Goal: Task Accomplishment & Management: Complete application form

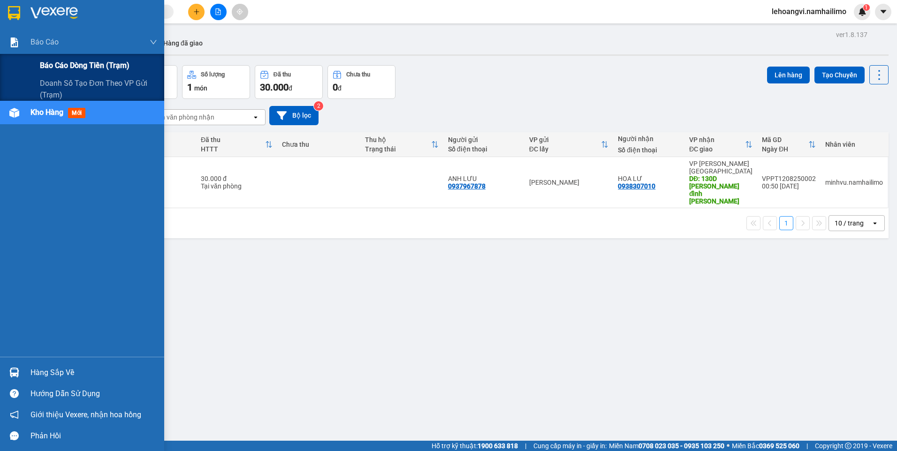
click at [52, 63] on span "Báo cáo dòng tiền (trạm)" at bounding box center [85, 66] width 90 height 12
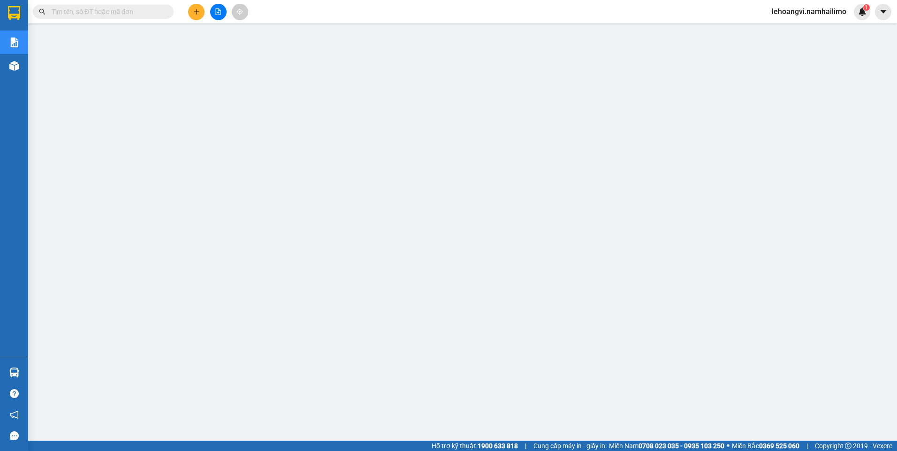
drag, startPoint x: 132, startPoint y: 23, endPoint x: 136, endPoint y: 15, distance: 8.2
click at [136, 15] on div "Kết quả tìm kiếm ( 0 ) Bộ lọc No Data lehoangvi.namhailimo 1" at bounding box center [448, 11] width 897 height 23
click at [136, 15] on input "text" at bounding box center [107, 12] width 111 height 10
click at [191, 11] on button at bounding box center [196, 12] width 16 height 16
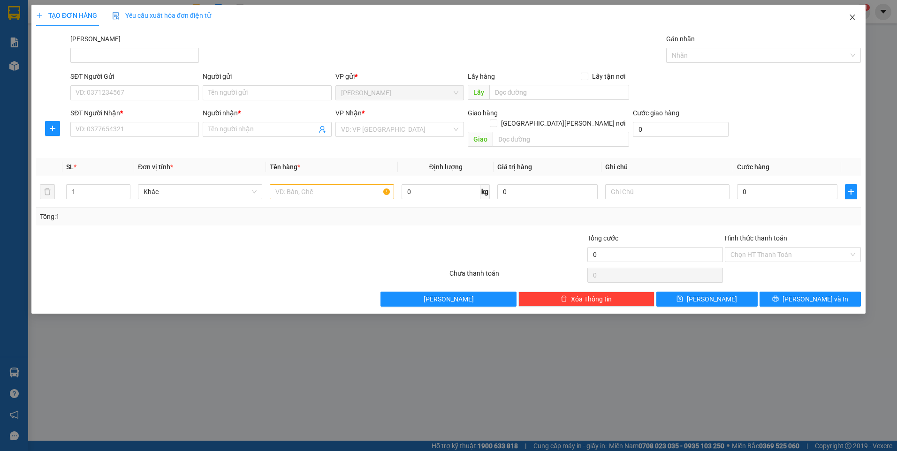
click at [854, 18] on icon "close" at bounding box center [852, 18] width 8 height 8
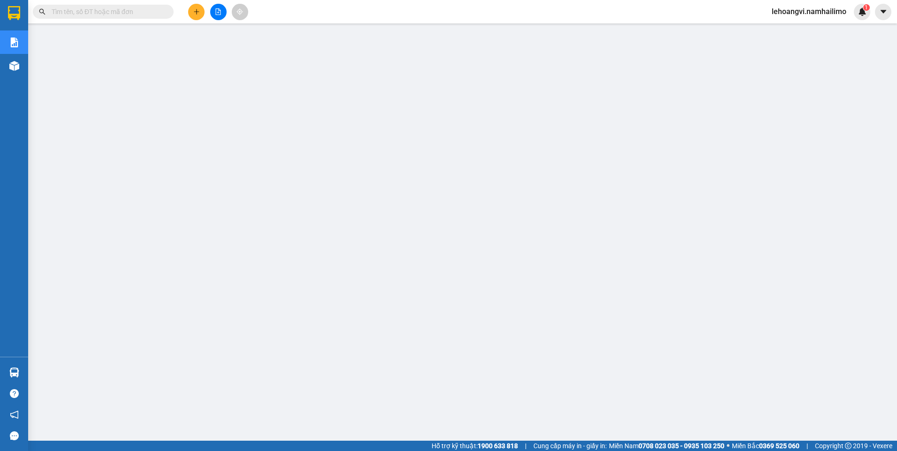
click at [87, 6] on span at bounding box center [103, 12] width 141 height 14
click at [90, 9] on input "text" at bounding box center [107, 12] width 111 height 10
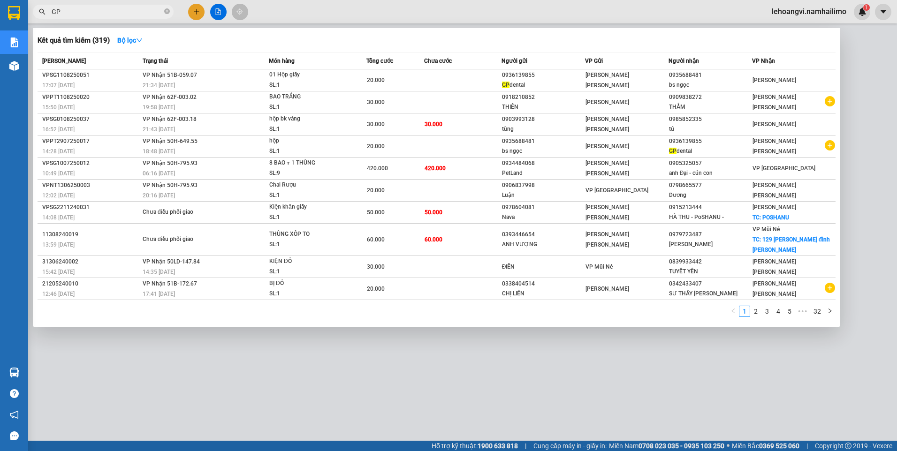
click at [109, 8] on input "GP" at bounding box center [107, 12] width 111 height 10
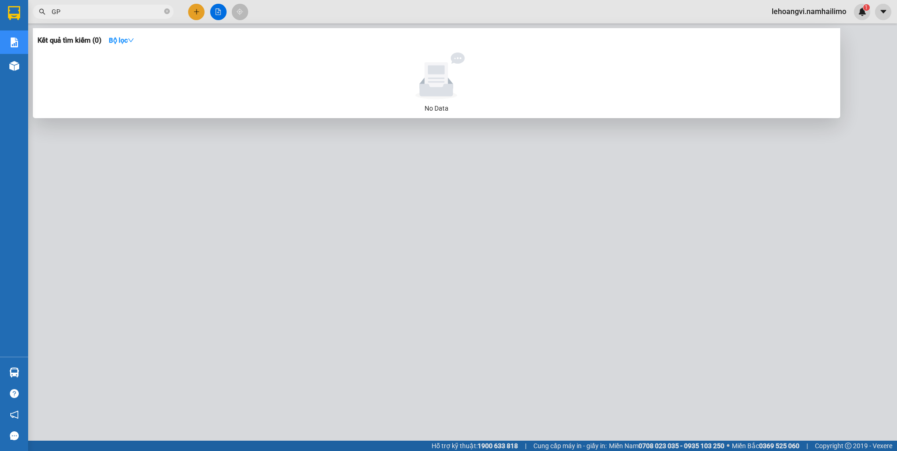
type input "G"
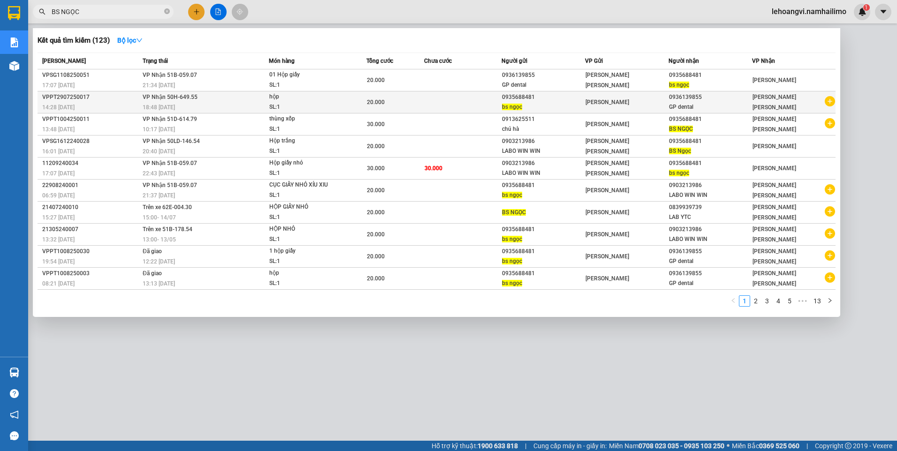
type input "BS NGỌC"
click at [832, 102] on icon "plus-circle" at bounding box center [829, 101] width 10 height 10
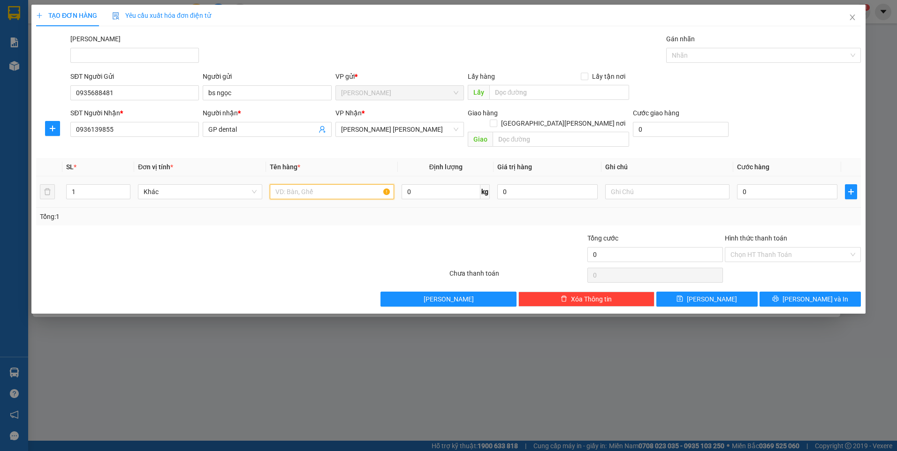
click at [346, 184] on input "text" at bounding box center [332, 191] width 124 height 15
type input "HỘP GIẤY"
click at [789, 184] on input "0" at bounding box center [787, 191] width 100 height 15
type input "2"
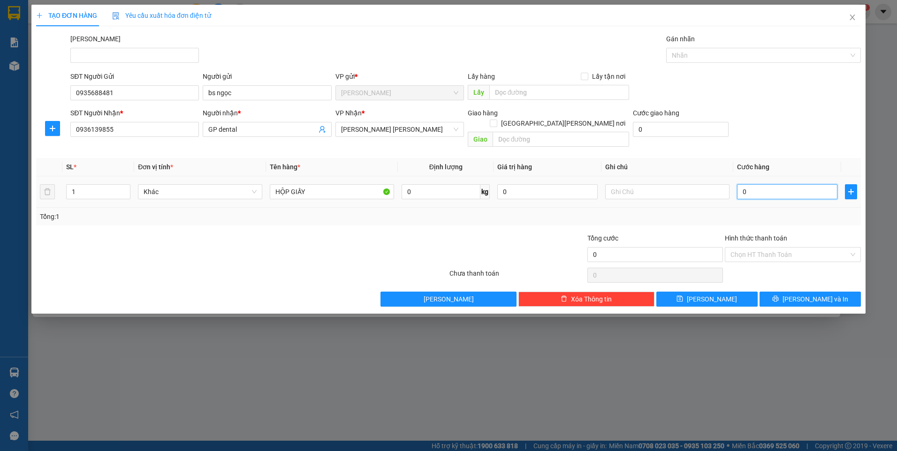
type input "2"
type input "20"
type input "20.000"
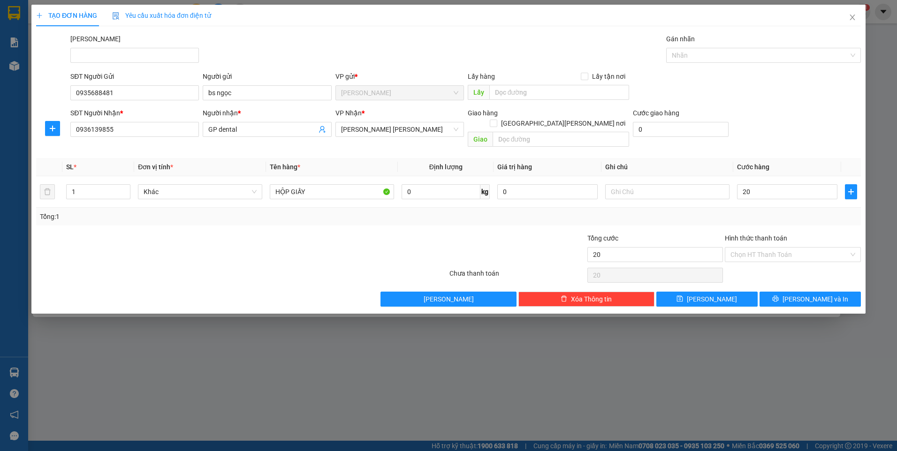
type input "20.000"
click at [730, 211] on div "Tổng: 1" at bounding box center [448, 216] width 817 height 10
click at [755, 248] on input "Hình thức thanh toán" at bounding box center [789, 255] width 118 height 14
drag, startPoint x: 757, startPoint y: 264, endPoint x: 775, endPoint y: 296, distance: 36.5
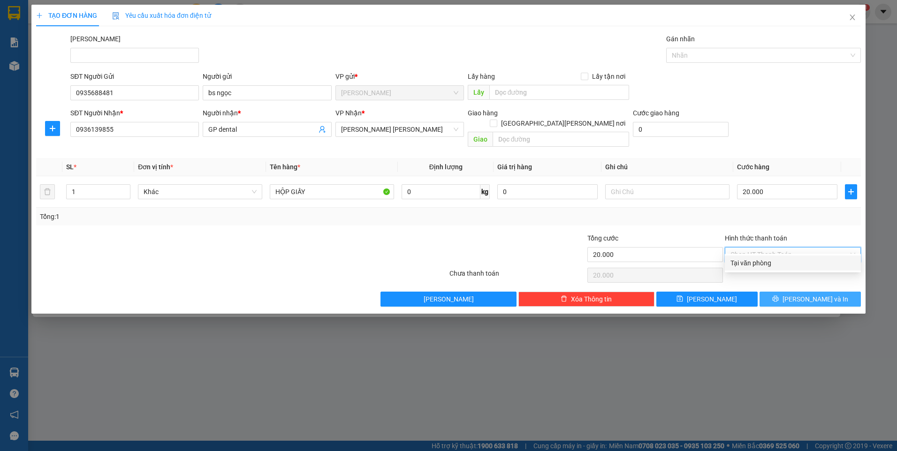
click at [756, 264] on div "Tại văn phòng" at bounding box center [792, 263] width 125 height 10
type input "0"
click at [778, 295] on icon "printer" at bounding box center [775, 298] width 7 height 7
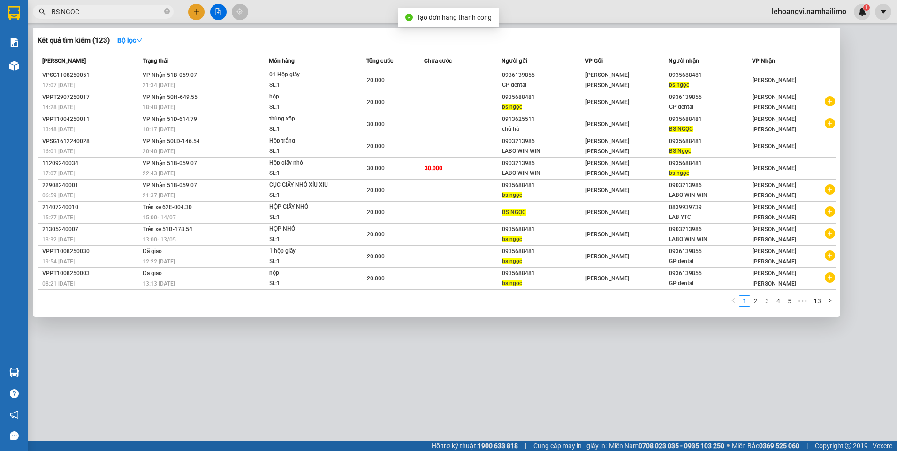
click at [774, 374] on div at bounding box center [448, 225] width 897 height 451
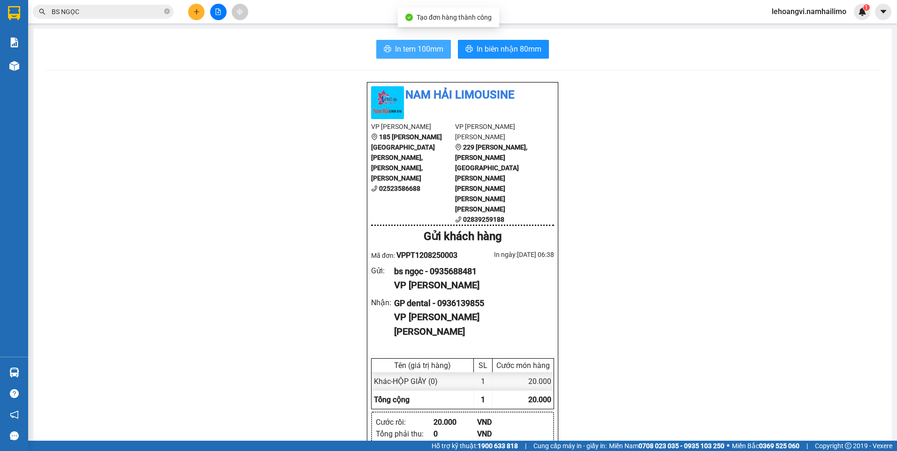
click at [390, 43] on button "In tem 100mm" at bounding box center [413, 49] width 75 height 19
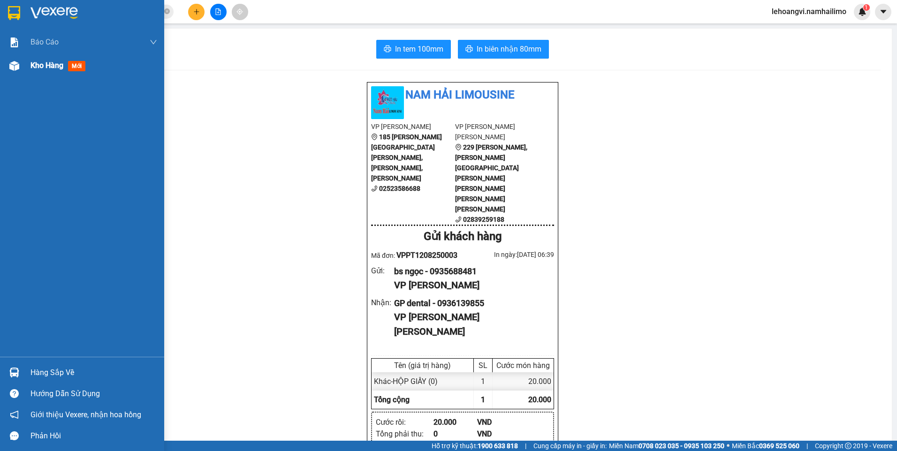
click at [31, 59] on div "Kho hàng mới" at bounding box center [93, 65] width 127 height 23
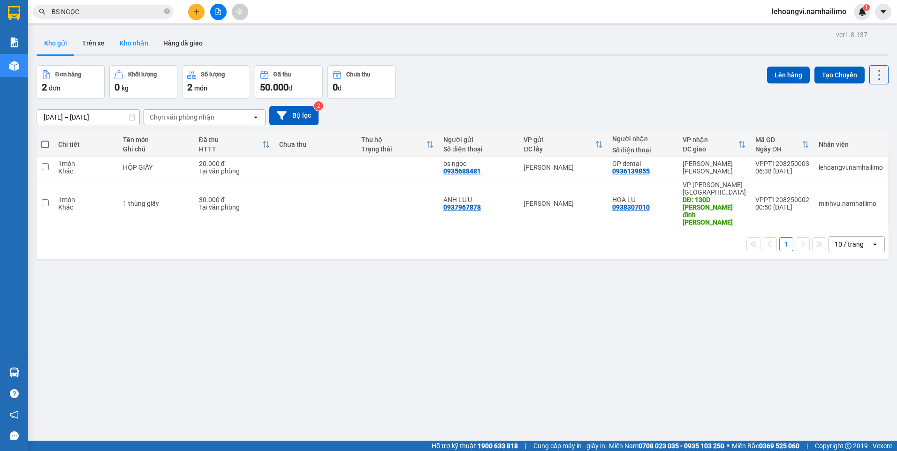
click at [139, 43] on button "Kho nhận" at bounding box center [134, 43] width 44 height 23
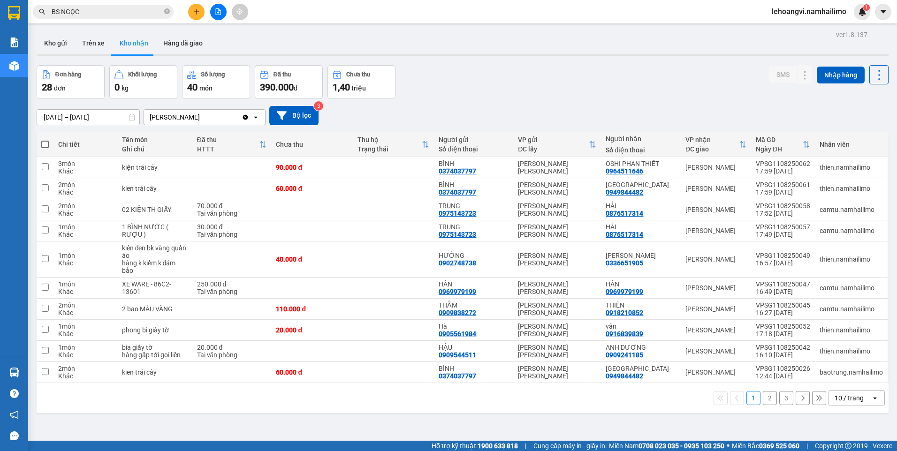
click at [764, 398] on button "2" at bounding box center [769, 398] width 14 height 14
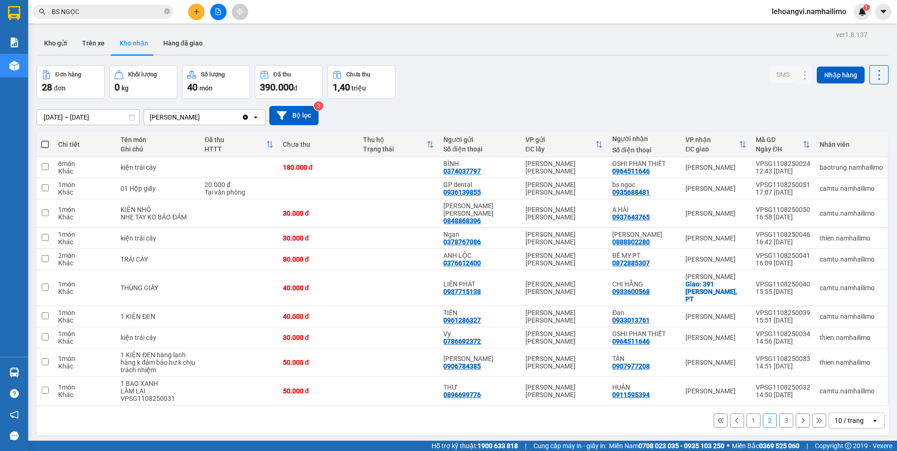
click at [746, 414] on button "1" at bounding box center [753, 421] width 14 height 14
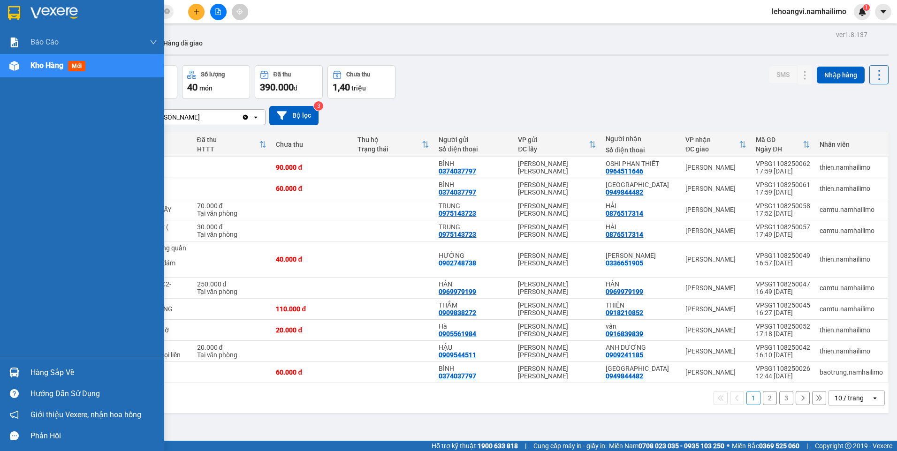
click at [19, 376] on div at bounding box center [14, 372] width 16 height 16
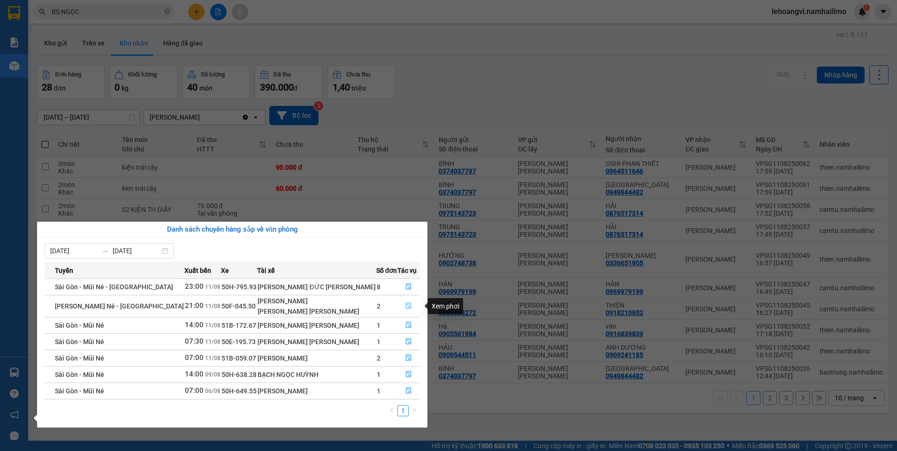
click at [406, 302] on icon "file-done" at bounding box center [408, 305] width 7 height 7
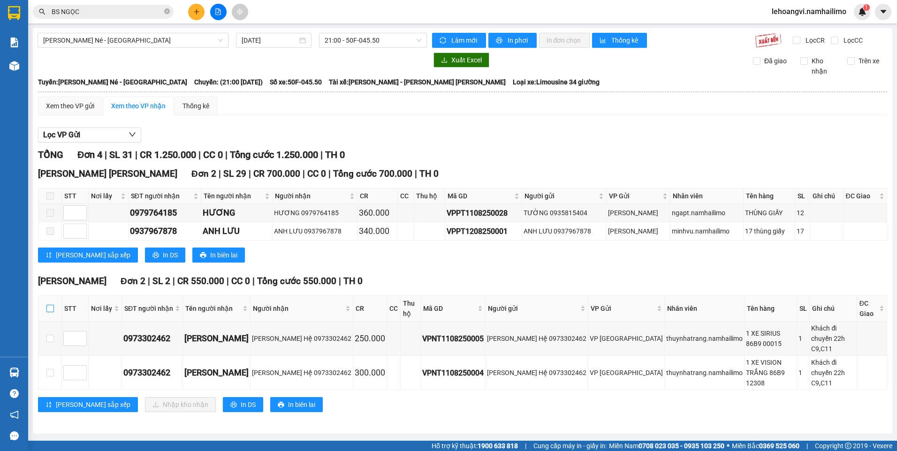
click at [50, 305] on input "checkbox" at bounding box center [50, 309] width 8 height 8
checkbox input "true"
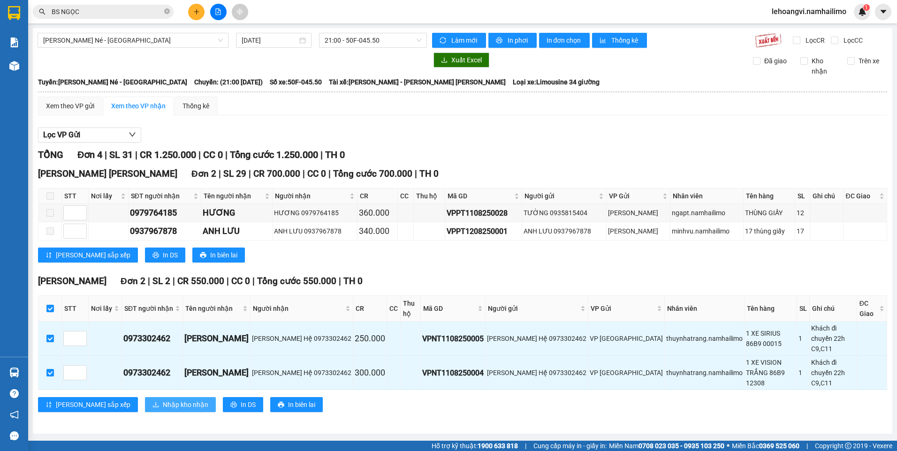
click at [145, 397] on button "Nhập kho nhận" at bounding box center [180, 404] width 71 height 15
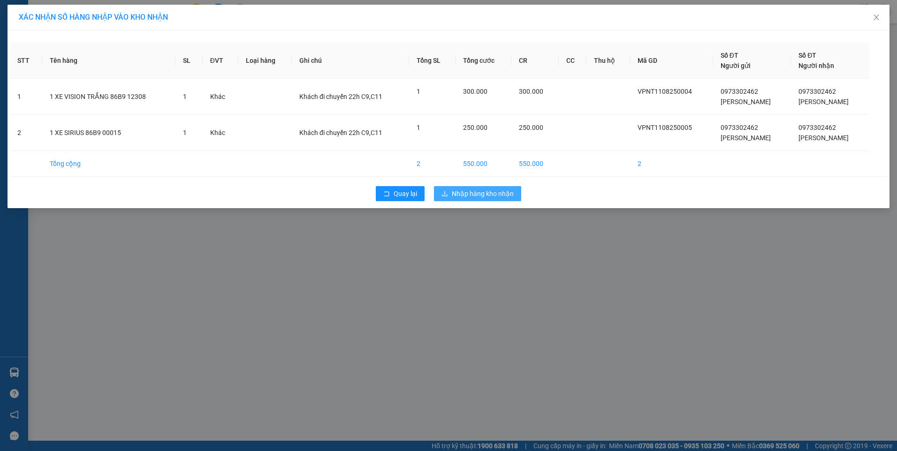
click at [451, 195] on button "Nhập hàng kho nhận" at bounding box center [477, 193] width 87 height 15
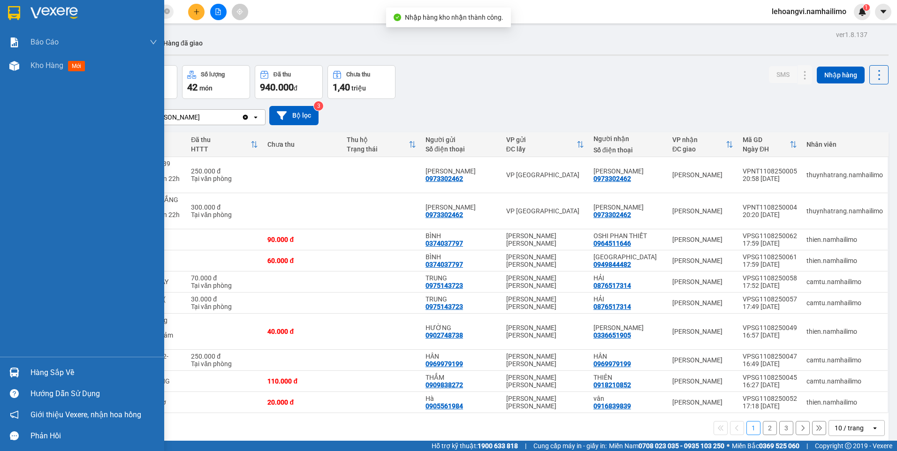
click at [15, 369] on img at bounding box center [14, 373] width 10 height 10
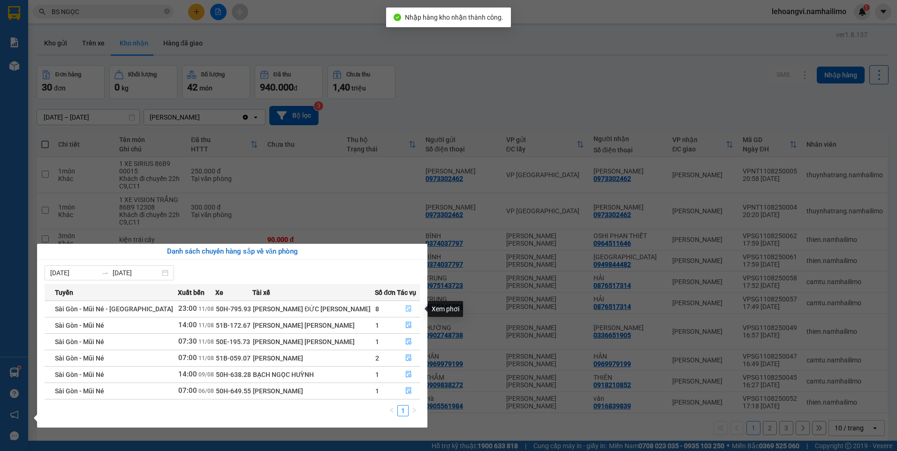
click at [406, 306] on icon "file-done" at bounding box center [408, 308] width 7 height 7
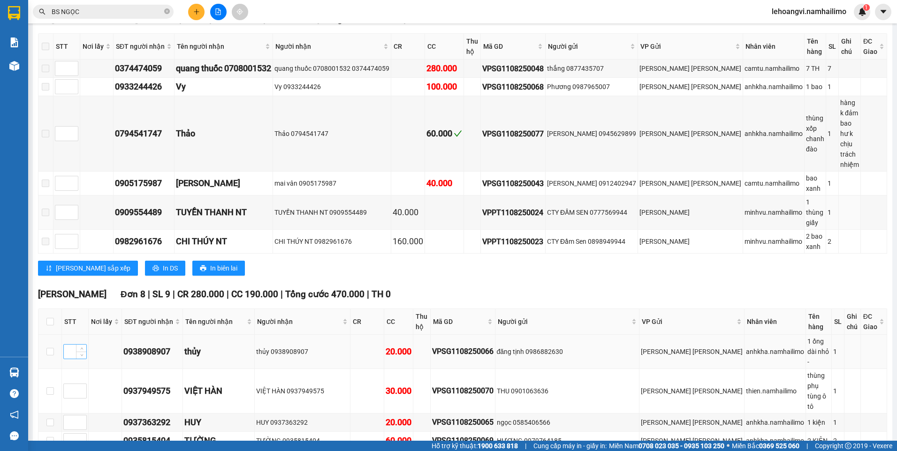
scroll to position [328, 0]
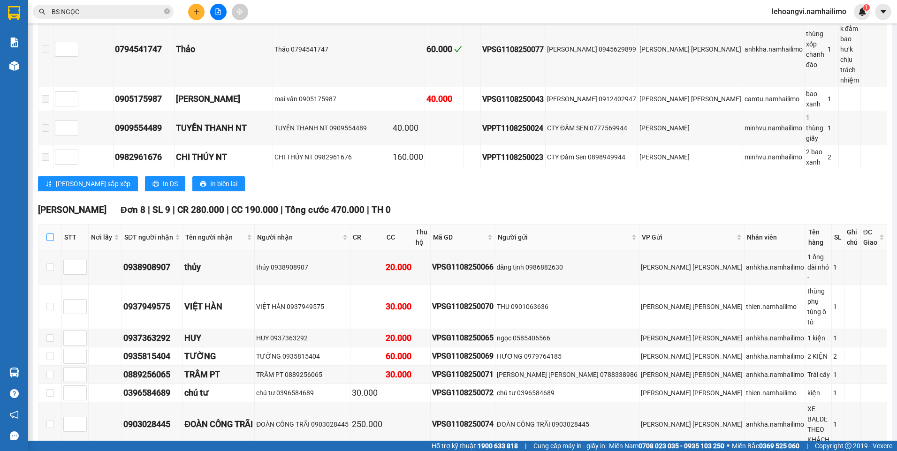
click at [51, 234] on input "checkbox" at bounding box center [50, 238] width 8 height 8
checkbox input "true"
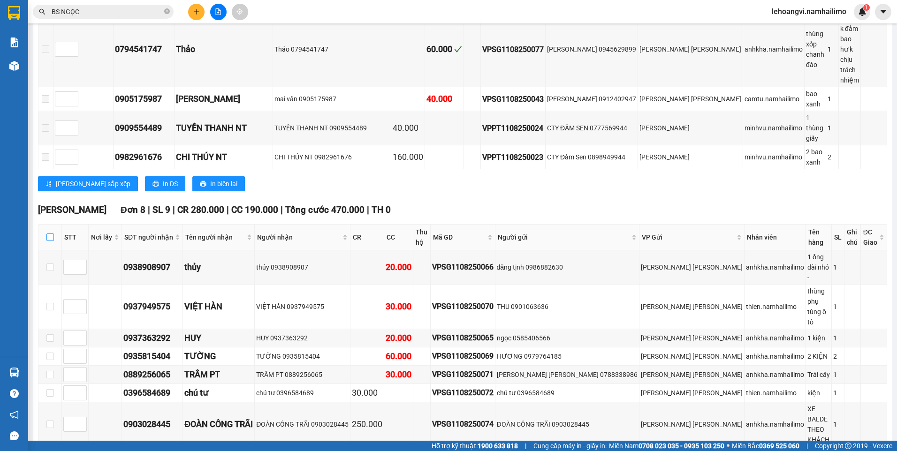
checkbox input "true"
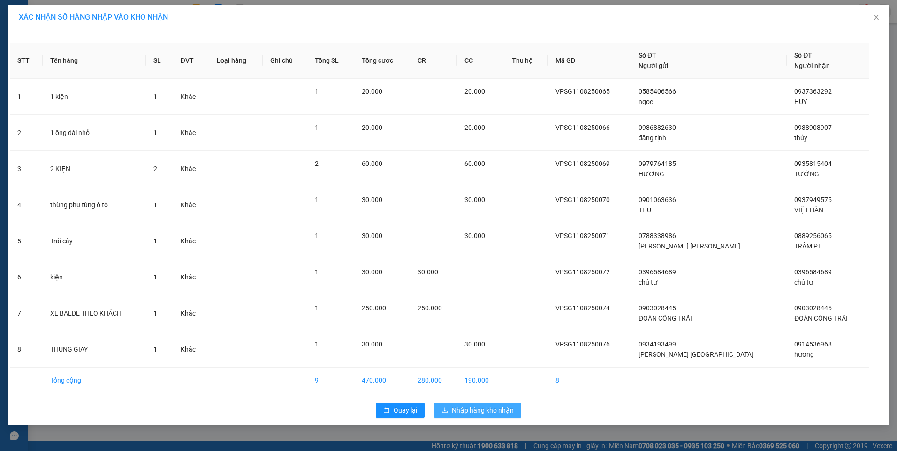
click at [481, 417] on button "Nhập hàng kho nhận" at bounding box center [477, 410] width 87 height 15
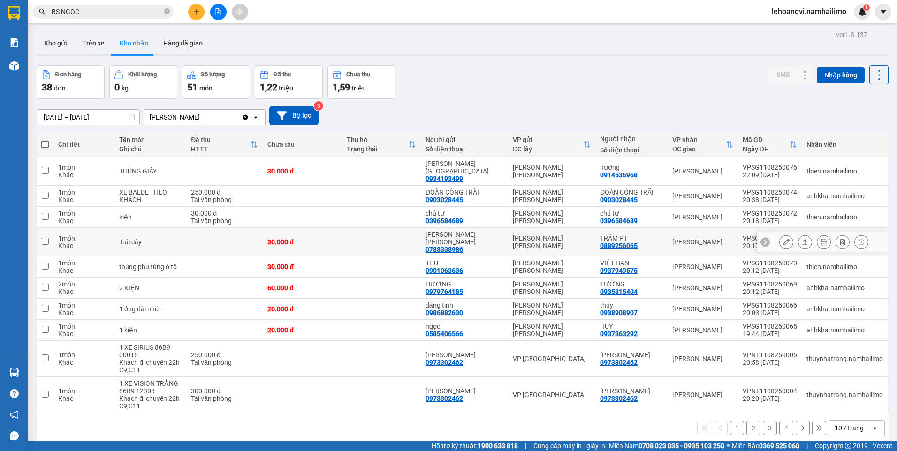
click at [783, 239] on icon at bounding box center [786, 242] width 7 height 7
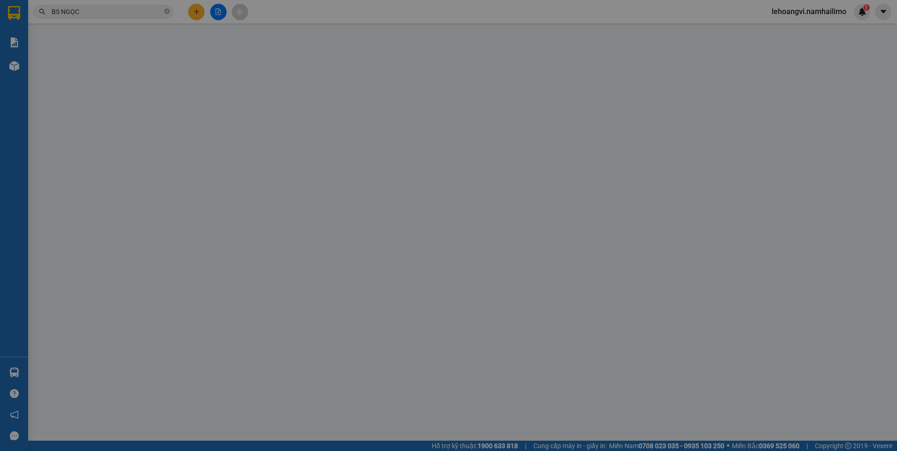
type input "0788338986"
type input "[PERSON_NAME] [PERSON_NAME]"
type input "0889256065"
type input "TRÂM PT"
type input "30.000"
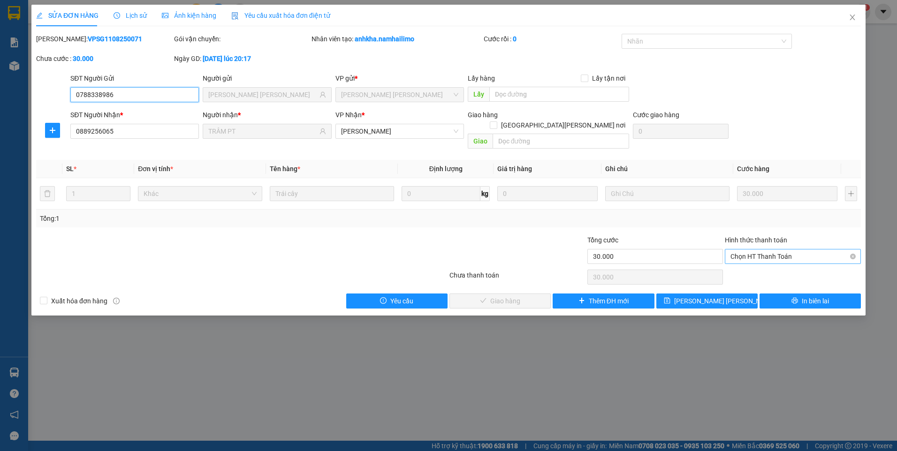
click at [762, 250] on span "Chọn HT Thanh Toán" at bounding box center [792, 256] width 125 height 14
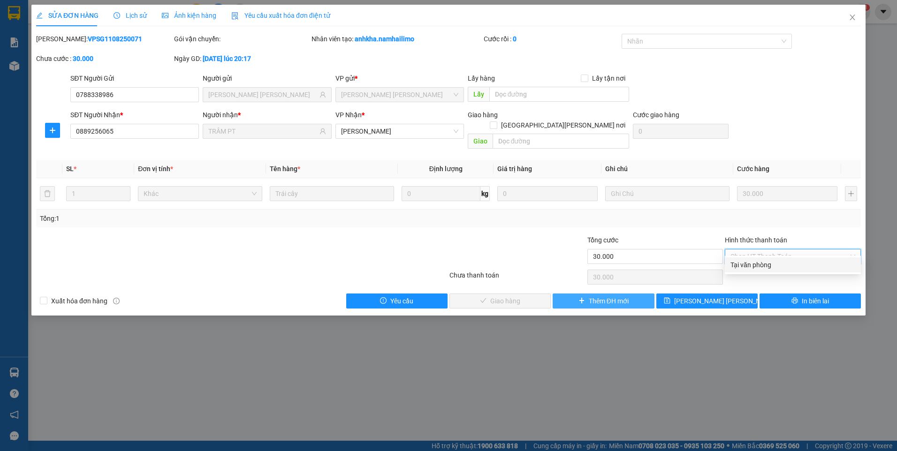
drag, startPoint x: 758, startPoint y: 261, endPoint x: 614, endPoint y: 288, distance: 147.0
click at [757, 261] on div "Tại văn phòng" at bounding box center [792, 265] width 125 height 10
type input "0"
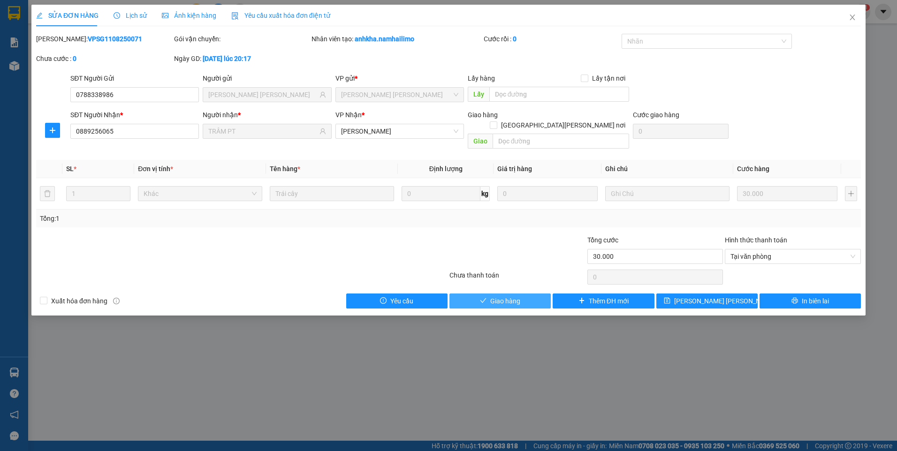
drag, startPoint x: 517, startPoint y: 291, endPoint x: 829, endPoint y: 74, distance: 380.2
click at [520, 294] on button "Giao hàng" at bounding box center [499, 301] width 101 height 15
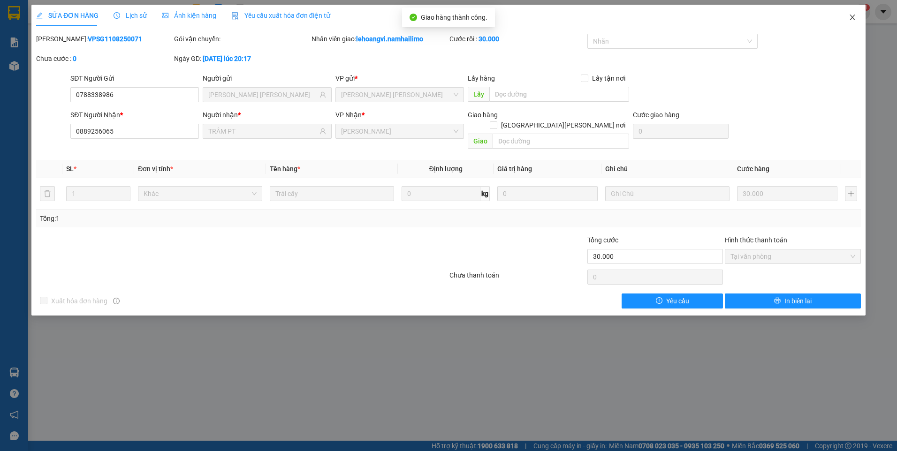
click at [852, 16] on icon "close" at bounding box center [852, 18] width 8 height 8
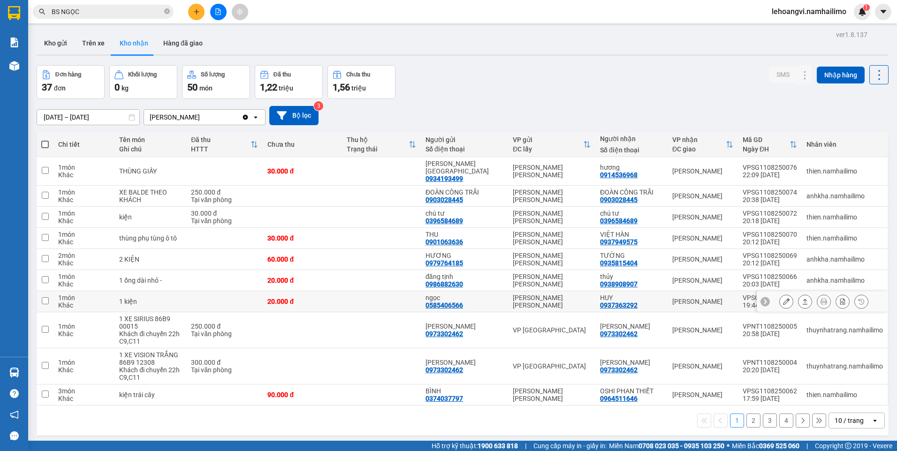
click at [783, 298] on icon at bounding box center [786, 301] width 7 height 7
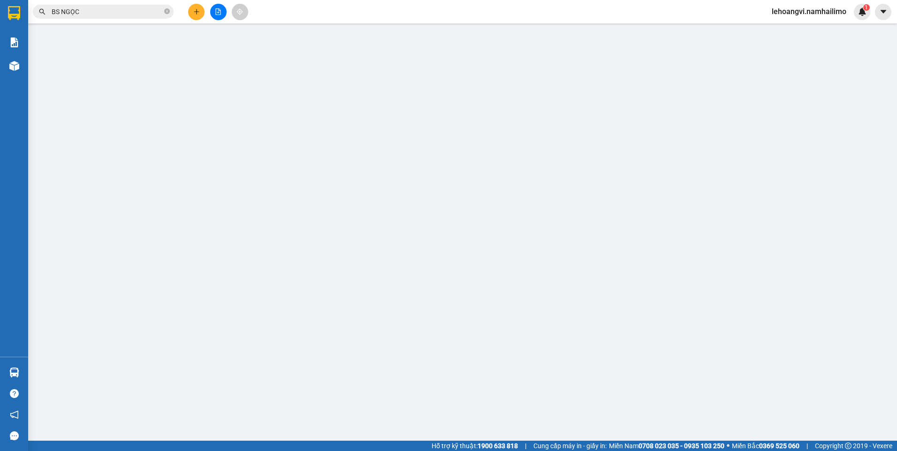
type input "0585406566"
type input "ngọc"
type input "0937363292"
type input "HUY"
type input "20.000"
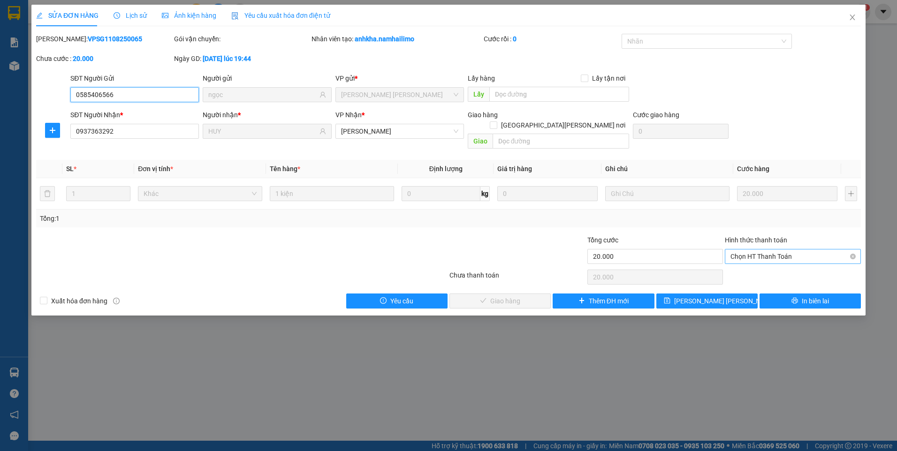
click at [789, 249] on span "Chọn HT Thanh Toán" at bounding box center [792, 256] width 125 height 14
click at [772, 264] on div "Tại văn phòng" at bounding box center [792, 265] width 125 height 10
type input "0"
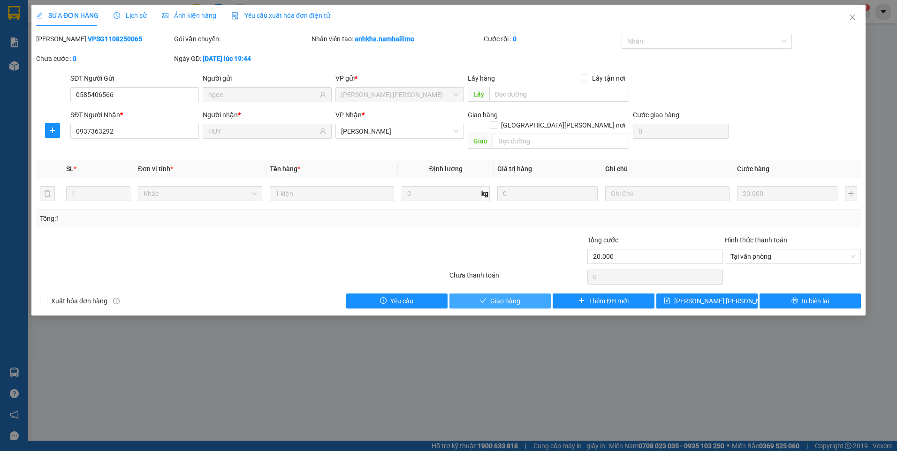
click at [519, 294] on button "Giao hàng" at bounding box center [499, 301] width 101 height 15
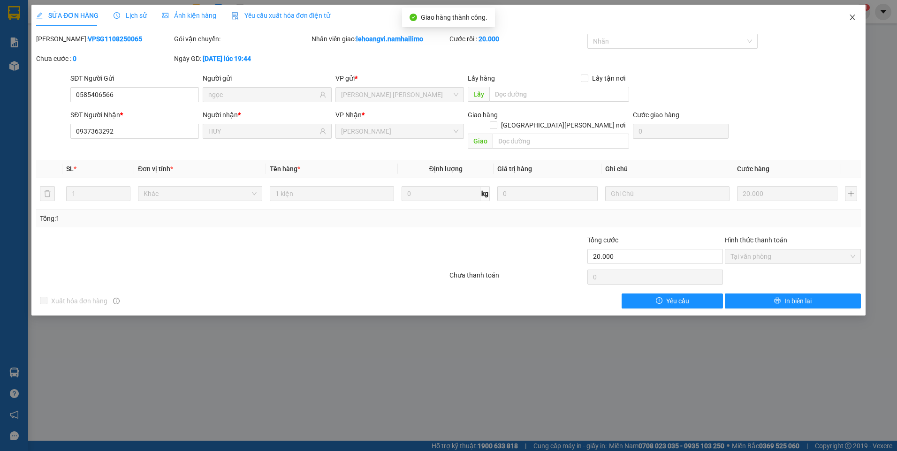
click at [850, 15] on icon "close" at bounding box center [852, 18] width 8 height 8
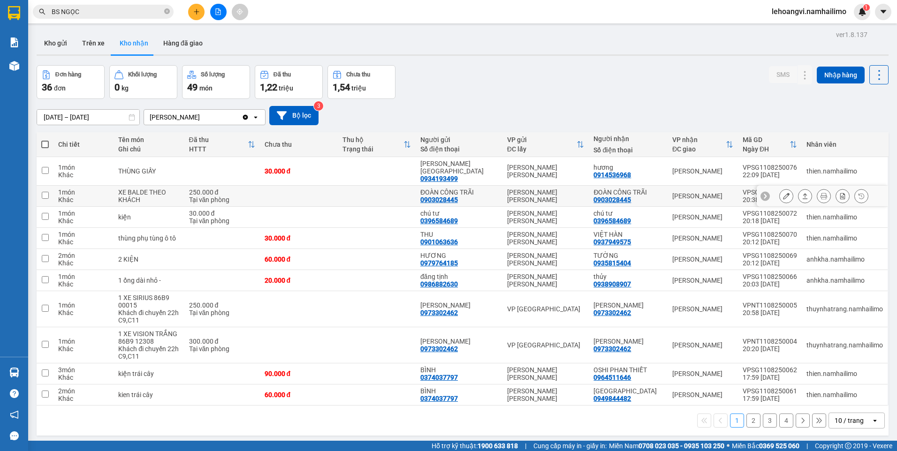
click at [783, 193] on icon at bounding box center [786, 196] width 7 height 7
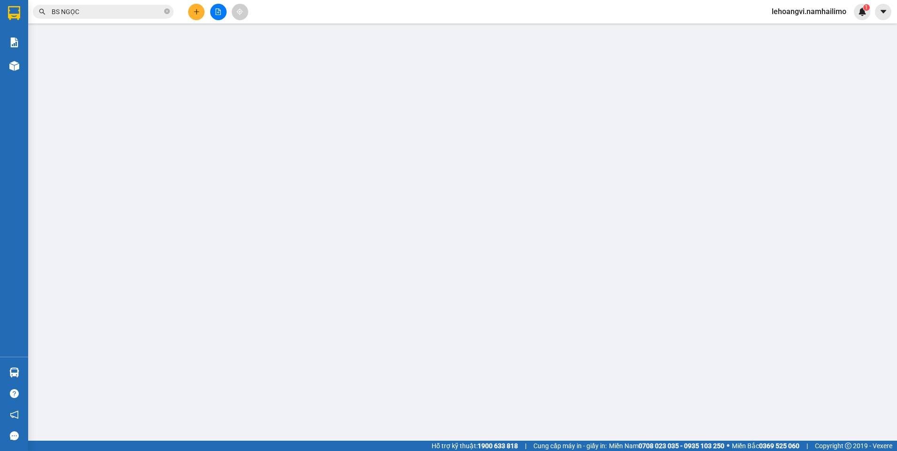
type input "0903028445"
type input "ĐOÀN CÔNG TRÃI"
type input "0903028445"
type input "ĐOÀN CÔNG TRÃI"
type input "250.000"
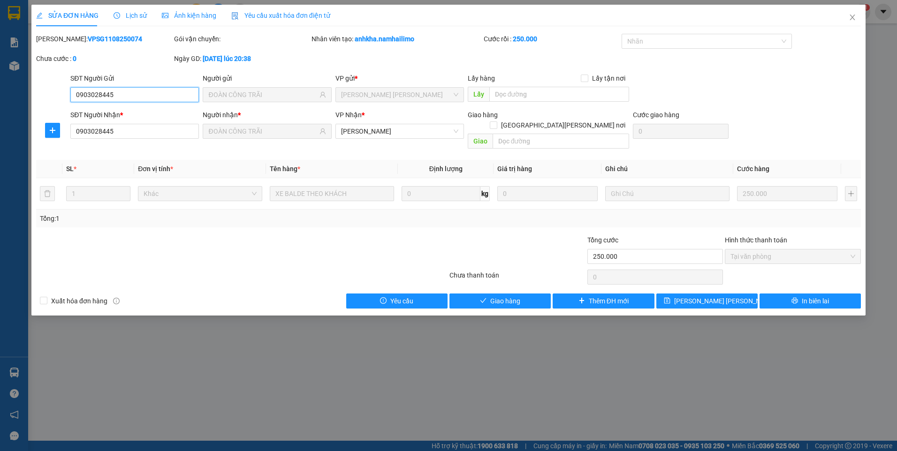
click at [776, 249] on span "Tại văn phòng" at bounding box center [792, 256] width 125 height 14
drag, startPoint x: 500, startPoint y: 295, endPoint x: 789, endPoint y: 64, distance: 369.6
click at [508, 296] on span "Giao hàng" at bounding box center [505, 301] width 30 height 10
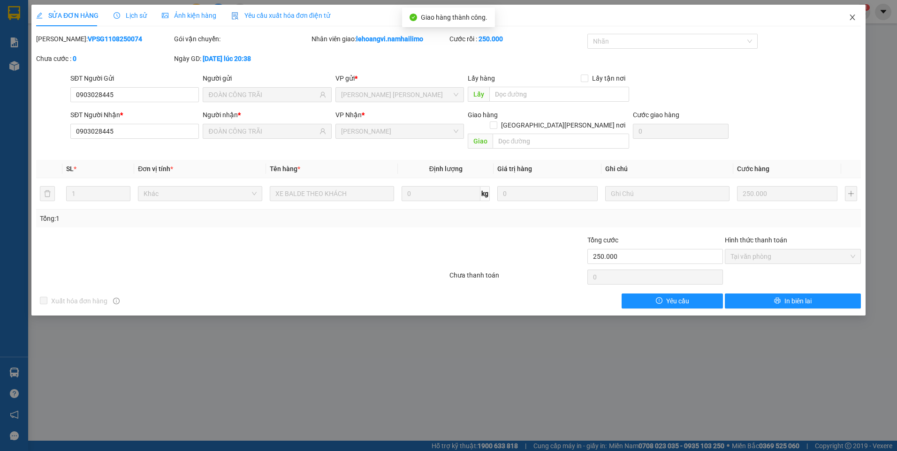
click at [850, 14] on span "Close" at bounding box center [852, 18] width 26 height 26
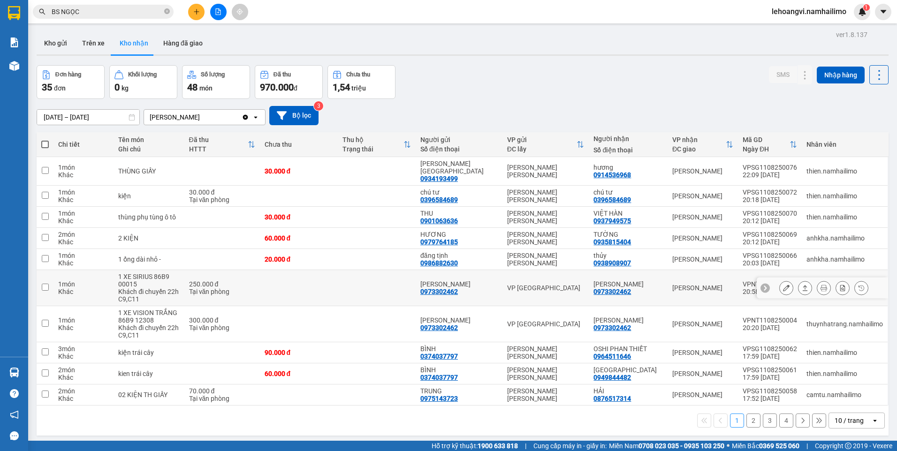
click at [783, 280] on button at bounding box center [785, 288] width 13 height 16
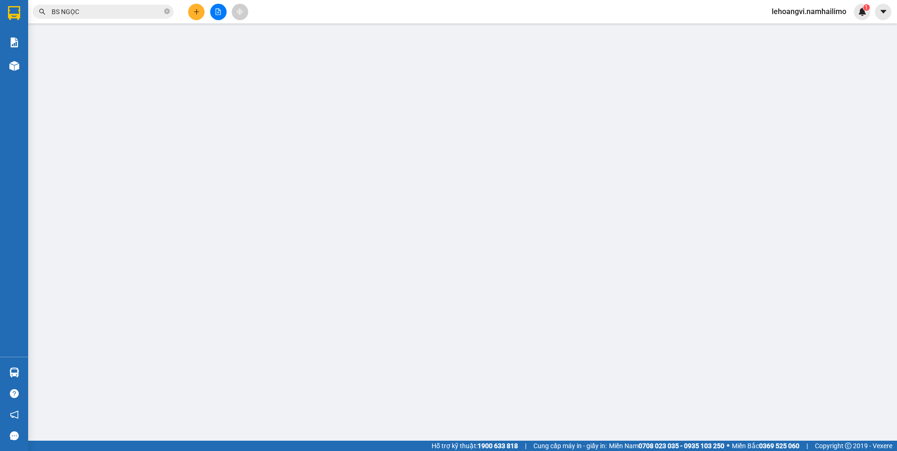
type input "0973302462"
type input "[PERSON_NAME]"
type input "0973302462"
type input "[PERSON_NAME]"
type input "250.000"
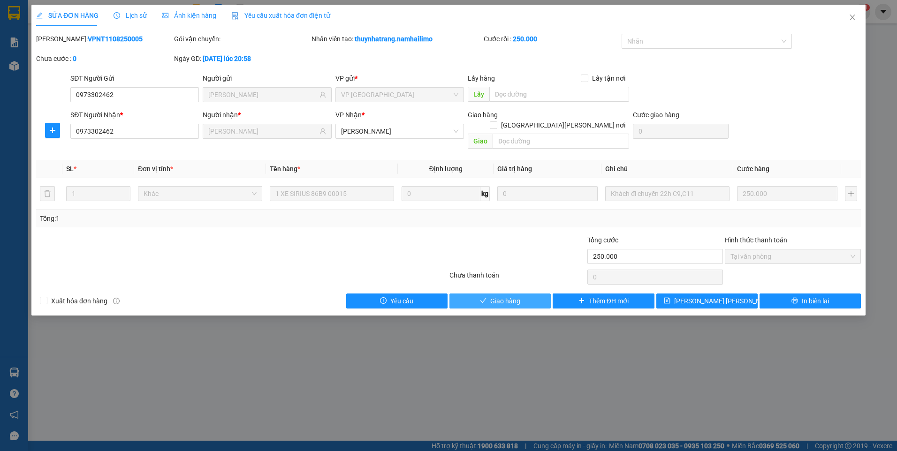
click at [509, 296] on span "Giao hàng" at bounding box center [505, 301] width 30 height 10
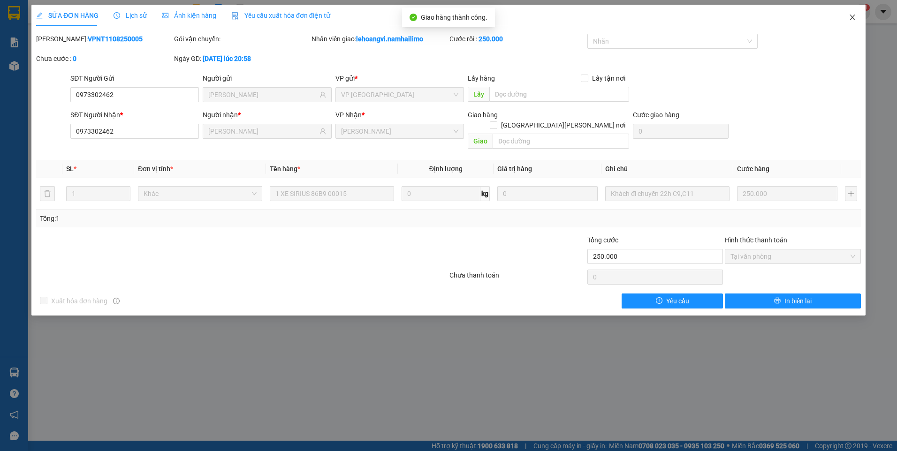
click at [855, 15] on icon "close" at bounding box center [852, 18] width 8 height 8
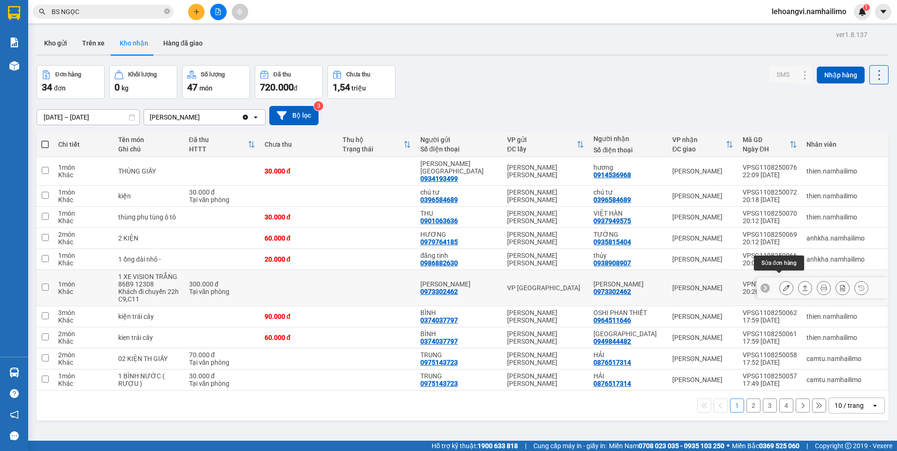
click at [783, 285] on icon at bounding box center [786, 288] width 7 height 7
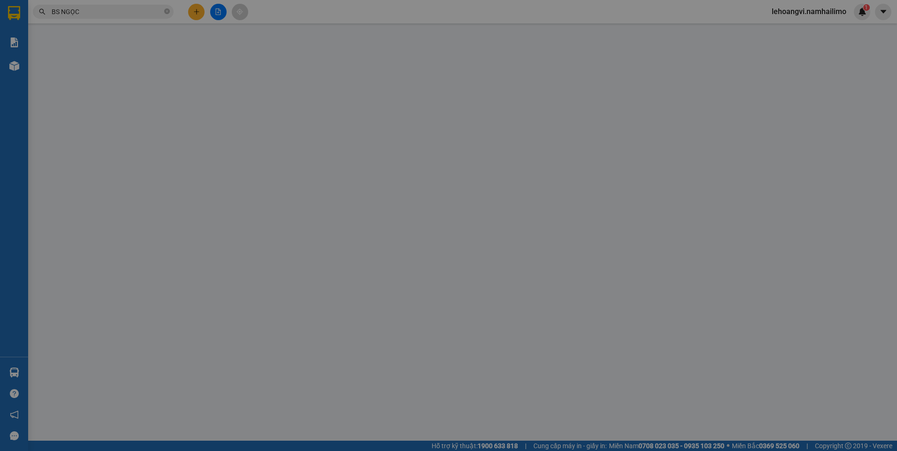
type input "0973302462"
type input "[PERSON_NAME]"
type input "0973302462"
type input "[PERSON_NAME]"
type input "300.000"
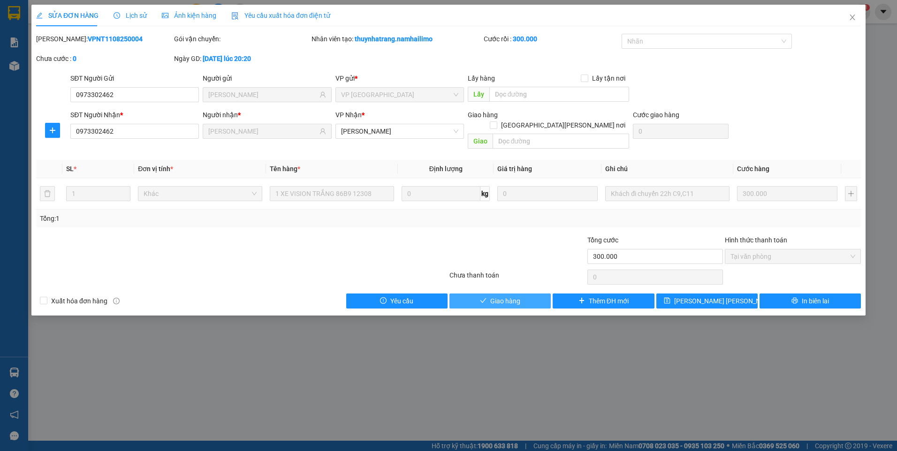
drag, startPoint x: 508, startPoint y: 291, endPoint x: 712, endPoint y: 150, distance: 248.7
click at [509, 296] on span "Giao hàng" at bounding box center [505, 301] width 30 height 10
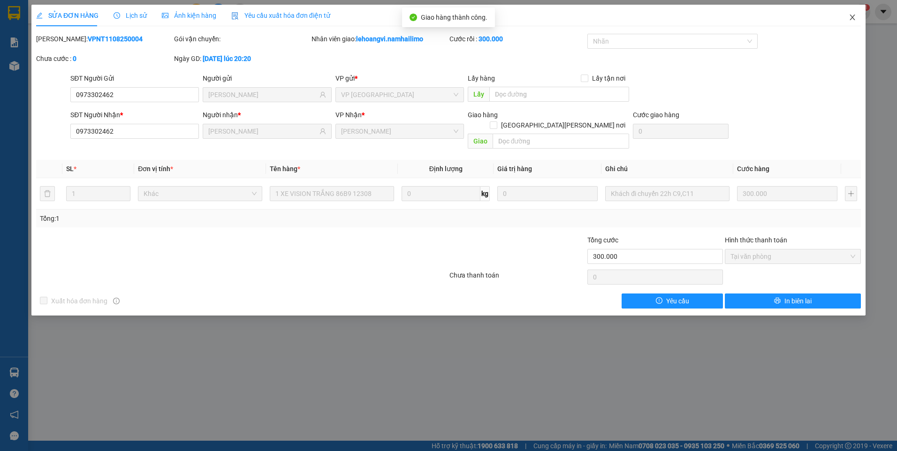
click at [852, 15] on icon "close" at bounding box center [852, 18] width 8 height 8
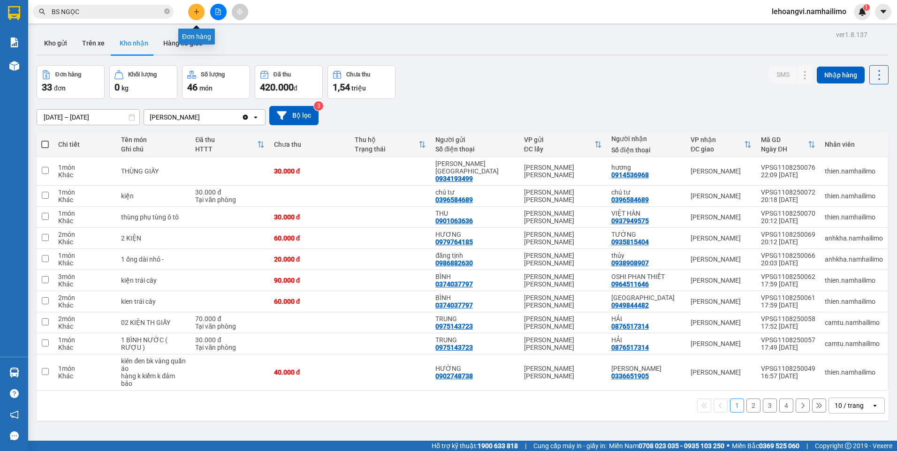
click at [198, 12] on icon "plus" at bounding box center [196, 11] width 7 height 7
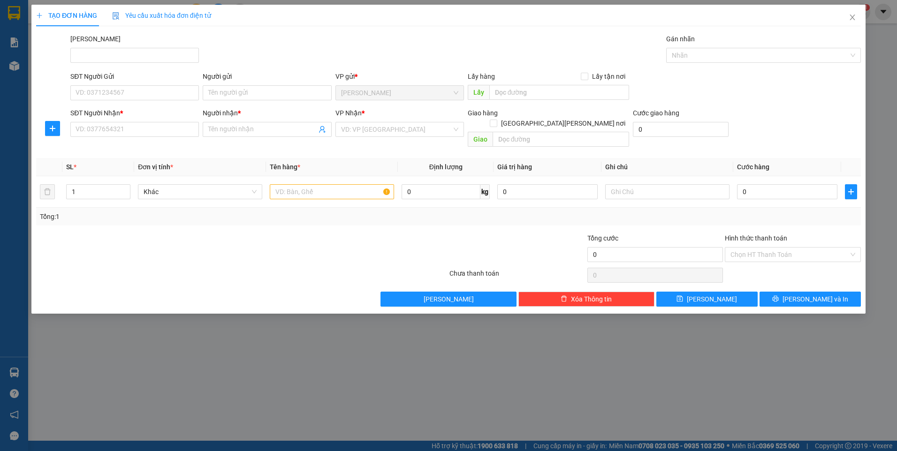
click at [160, 81] on div "SĐT Người Gửi" at bounding box center [134, 76] width 128 height 10
click at [160, 85] on input "SĐT Người Gửi" at bounding box center [134, 92] width 128 height 15
click at [165, 96] on input "SĐT Người Gửi" at bounding box center [134, 92] width 128 height 15
type input "0336272286"
click at [258, 91] on input "Người gửi" at bounding box center [267, 92] width 128 height 15
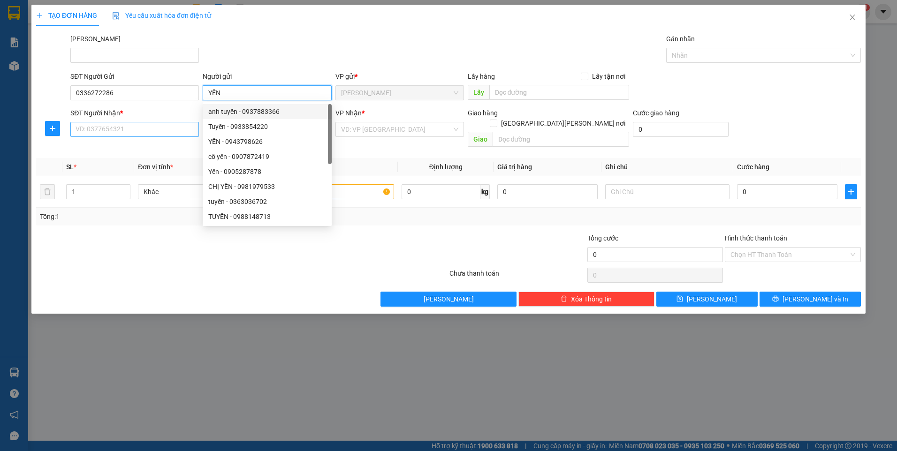
type input "YẾN"
click at [177, 135] on input "SĐT Người Nhận *" at bounding box center [134, 129] width 128 height 15
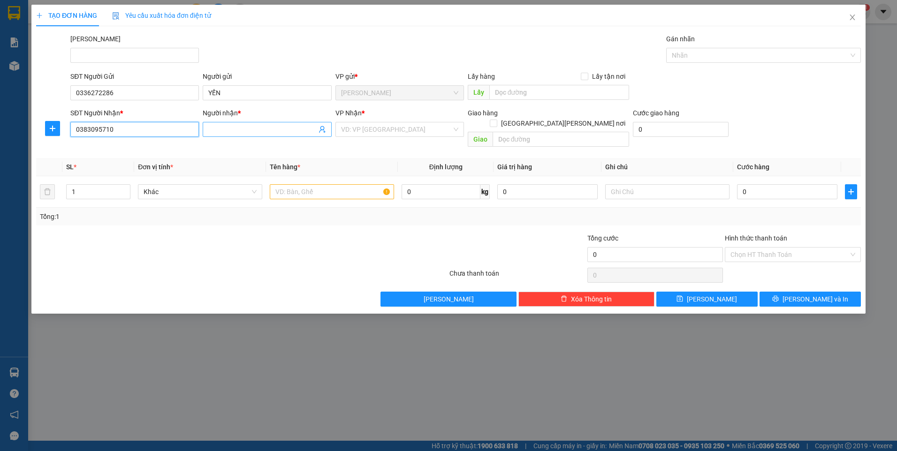
type input "0383095710"
drag, startPoint x: 249, startPoint y: 135, endPoint x: 256, endPoint y: 131, distance: 7.8
click at [252, 135] on span at bounding box center [267, 129] width 128 height 15
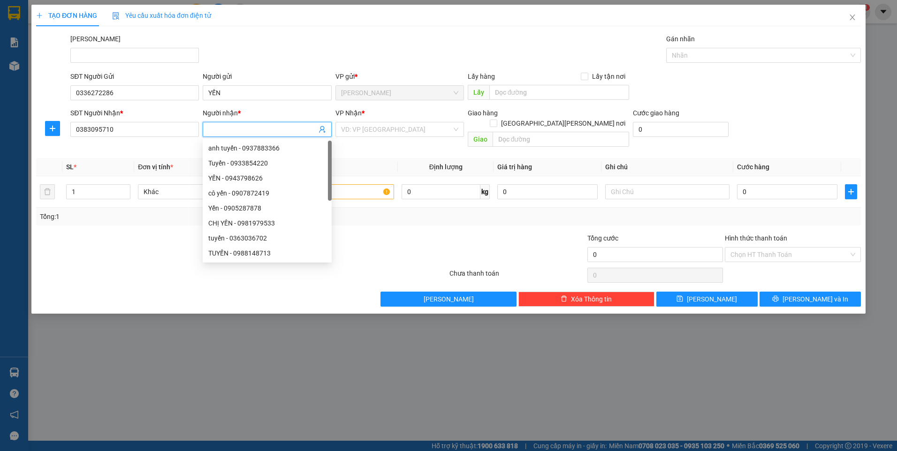
click at [256, 130] on input "Người nhận *" at bounding box center [262, 129] width 108 height 10
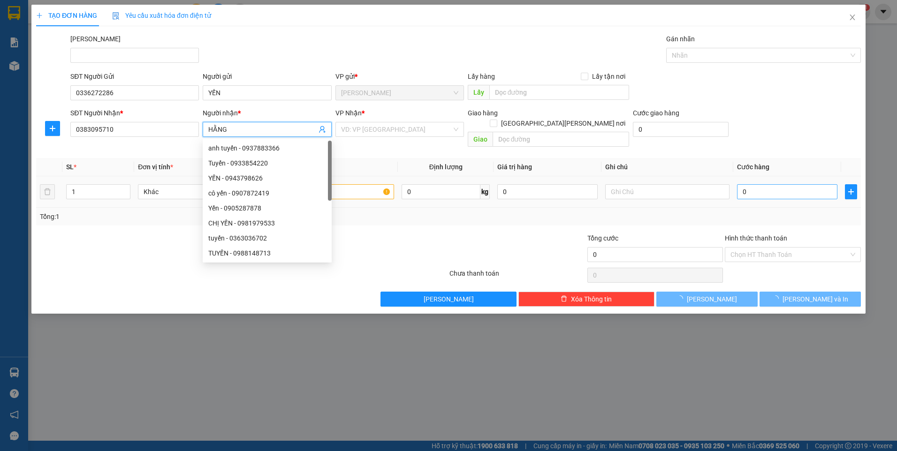
type input "HẰNG"
click at [768, 184] on input "0" at bounding box center [787, 191] width 100 height 15
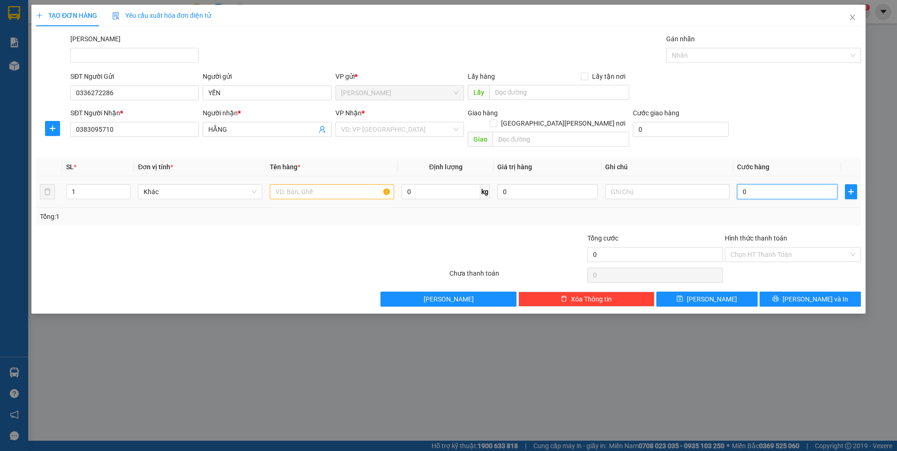
type input "4"
type input "40"
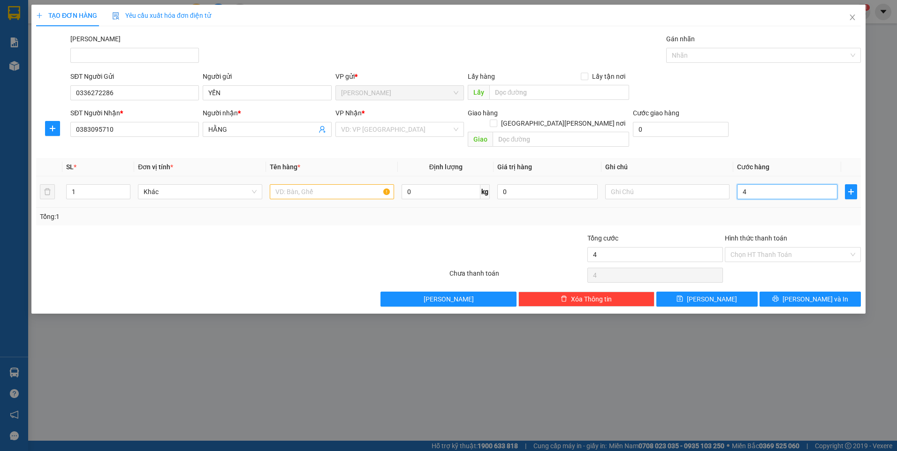
type input "40"
type input "40.000"
click at [343, 184] on input "text" at bounding box center [332, 191] width 124 height 15
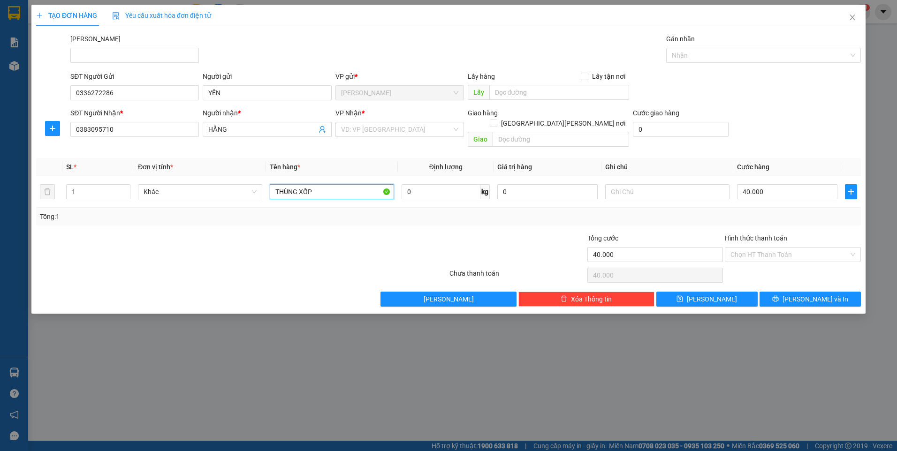
click at [445, 137] on div "[PERSON_NAME] * VD: VP [GEOGRAPHIC_DATA]" at bounding box center [399, 124] width 128 height 33
type input "THÙNG XỐP"
click at [438, 123] on input "search" at bounding box center [396, 129] width 111 height 14
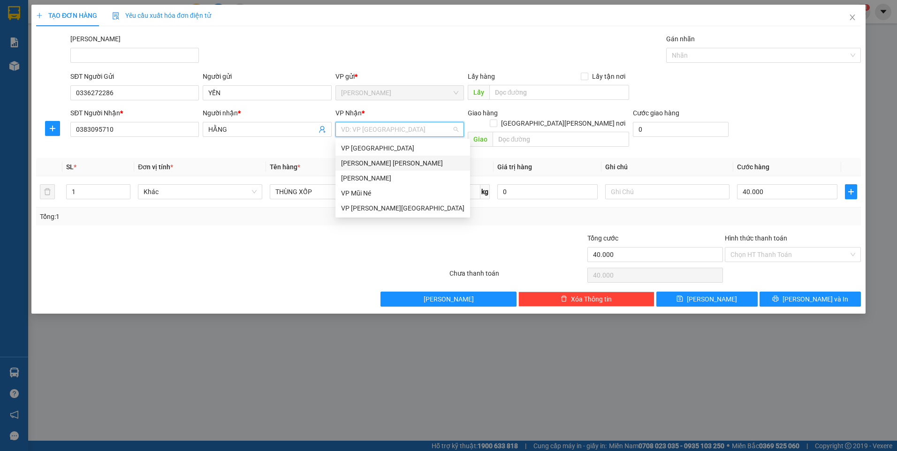
click at [435, 163] on div "[PERSON_NAME] [PERSON_NAME]" at bounding box center [402, 163] width 123 height 10
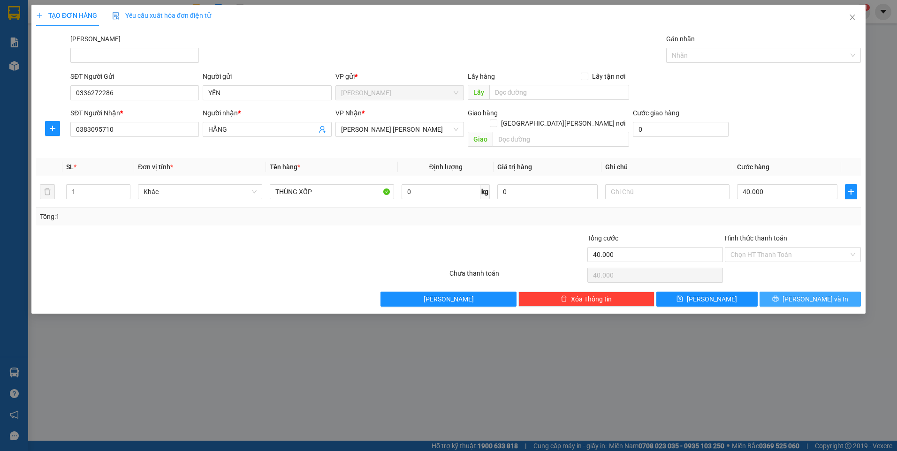
click at [803, 294] on span "[PERSON_NAME] và In" at bounding box center [815, 299] width 66 height 10
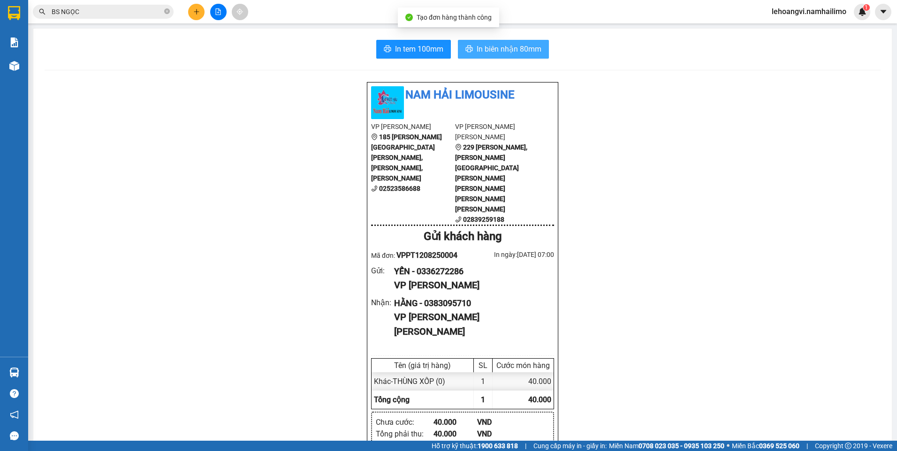
click at [491, 49] on button "In biên nhận 80mm" at bounding box center [503, 49] width 91 height 19
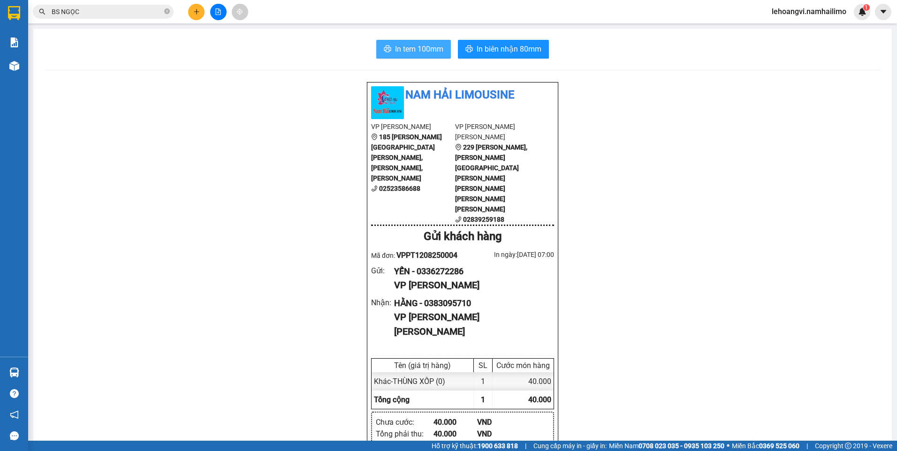
click at [400, 44] on span "In tem 100mm" at bounding box center [419, 49] width 48 height 12
click at [829, 7] on span "lehoangvi.namhailimo" at bounding box center [809, 12] width 90 height 12
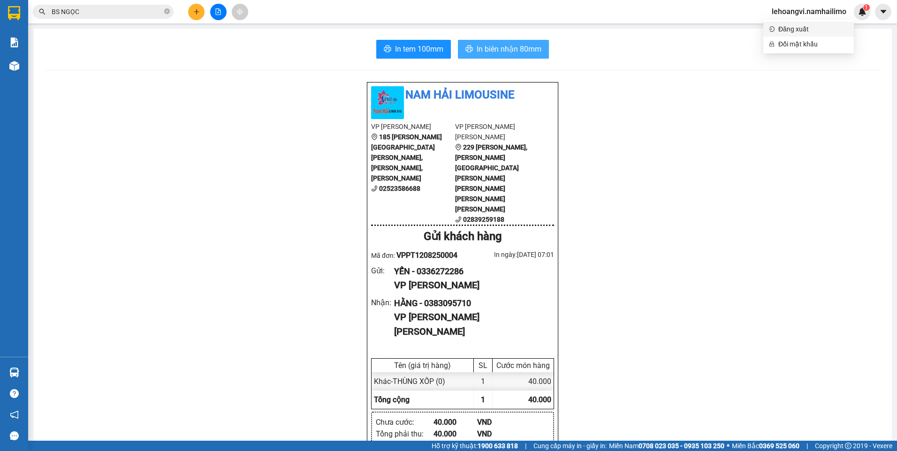
click at [812, 28] on span "Đăng xuất" at bounding box center [813, 29] width 70 height 10
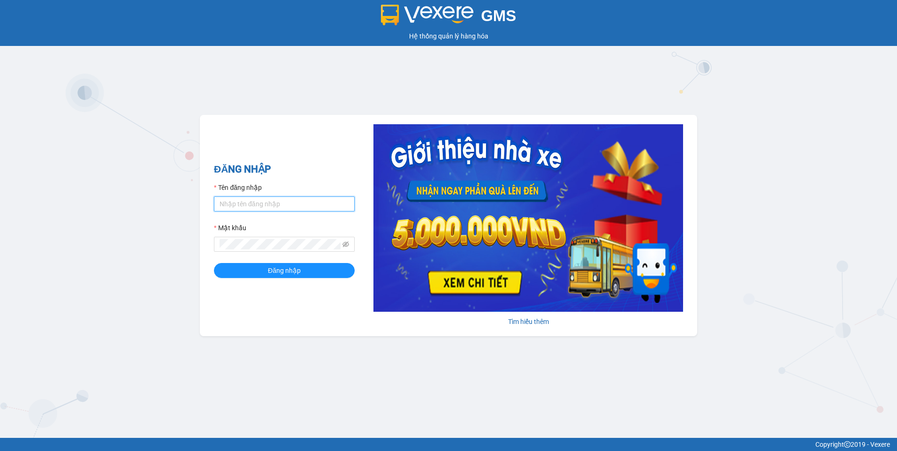
click at [251, 202] on input "Tên đăng nhập" at bounding box center [284, 203] width 141 height 15
type input "thuytien.namhailimo"
click at [309, 271] on button "Đăng nhập" at bounding box center [284, 270] width 141 height 15
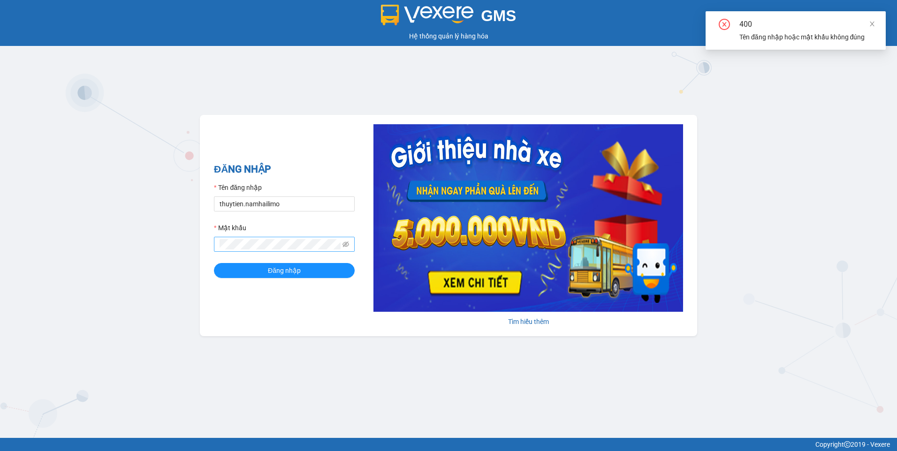
click at [262, 237] on div "Mật khẩu" at bounding box center [284, 237] width 141 height 29
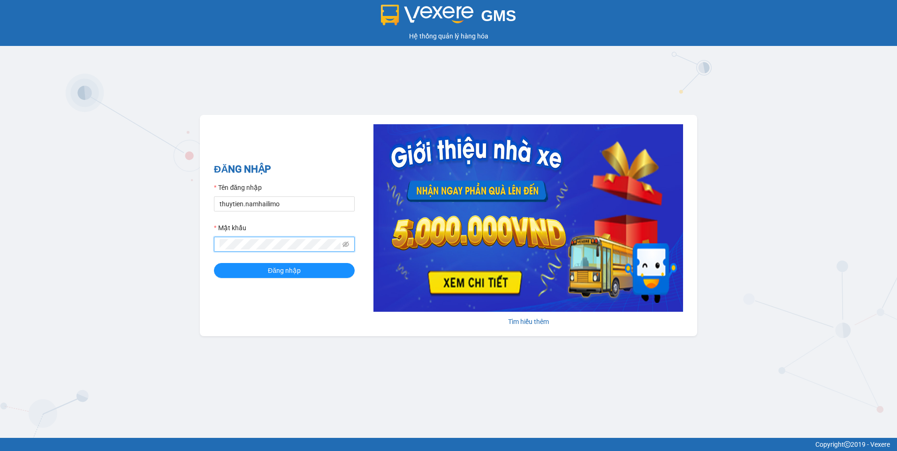
click at [214, 263] on button "Đăng nhập" at bounding box center [284, 270] width 141 height 15
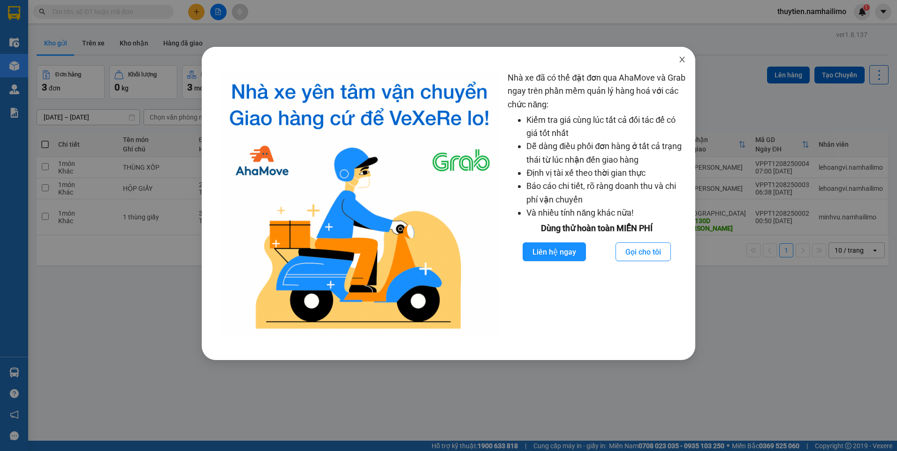
click at [681, 61] on icon "close" at bounding box center [681, 60] width 5 height 6
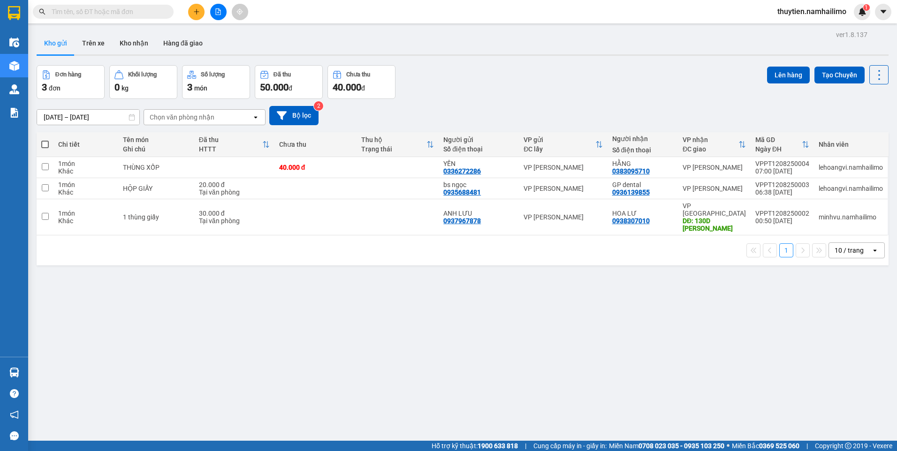
click at [195, 18] on button at bounding box center [196, 12] width 16 height 16
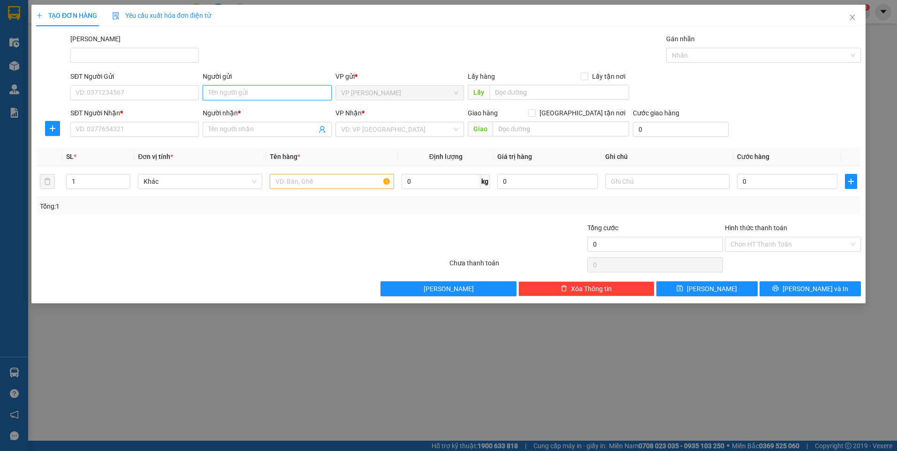
click at [229, 97] on input "Người gửi" at bounding box center [267, 92] width 128 height 15
type input "nhị"
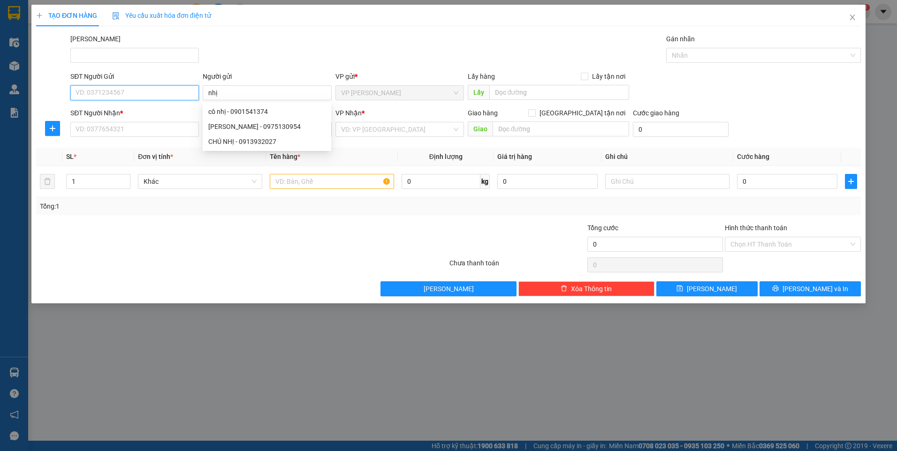
click at [178, 92] on input "SĐT Người Gửi" at bounding box center [134, 92] width 128 height 15
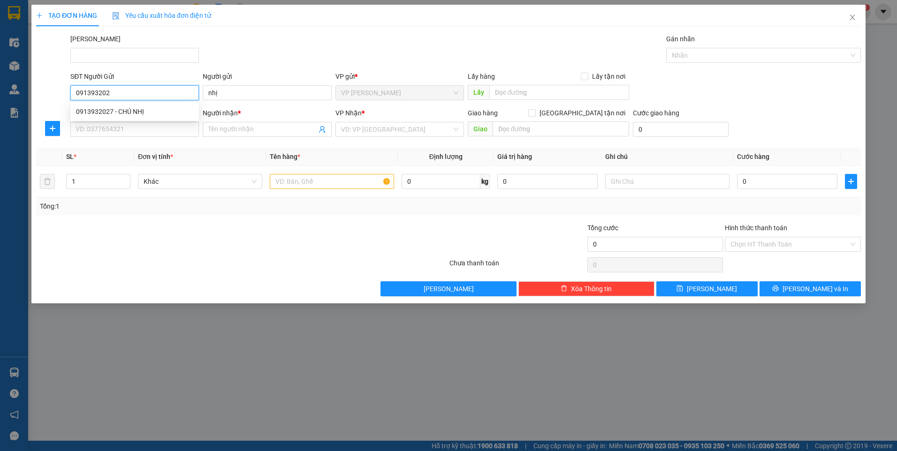
type input "0913932027"
click at [168, 111] on div "0913932027 - CHÚ NHỊ" at bounding box center [134, 111] width 117 height 10
type input "CHÚ NHỊ"
type input "0965433337"
type input "TRÌNH"
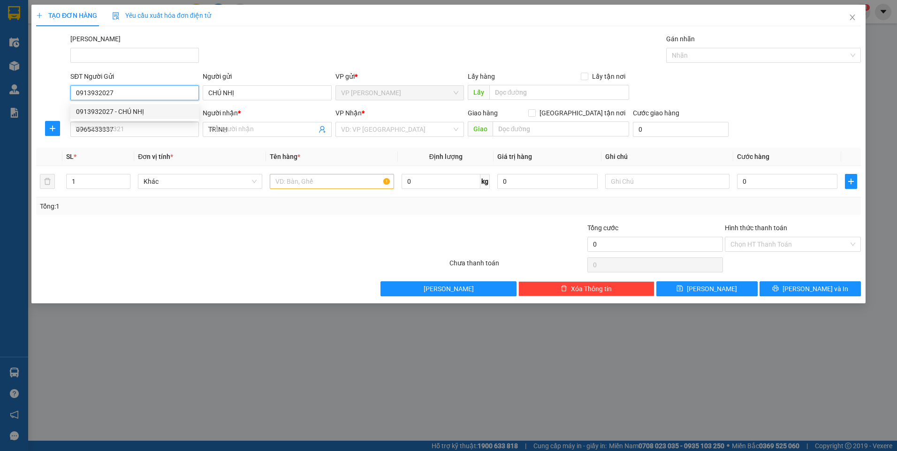
type input "30.000"
type input "0913932027"
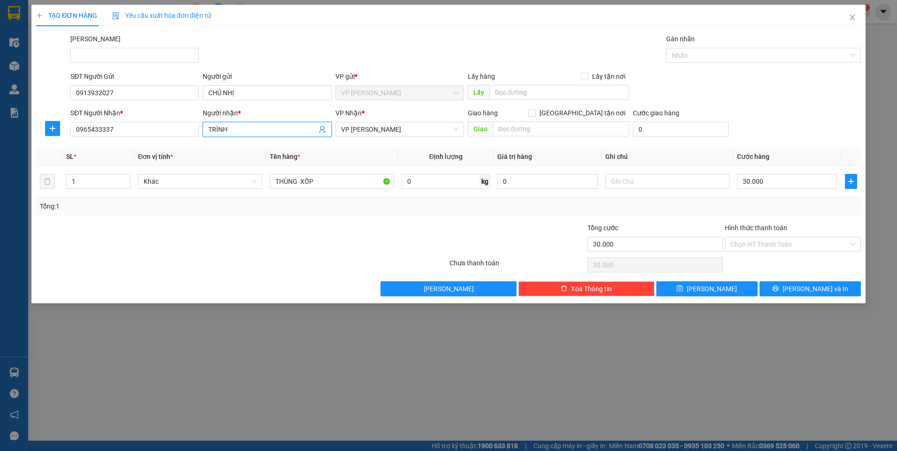
click at [251, 130] on input "TRÌNH" at bounding box center [262, 129] width 108 height 10
type input "T"
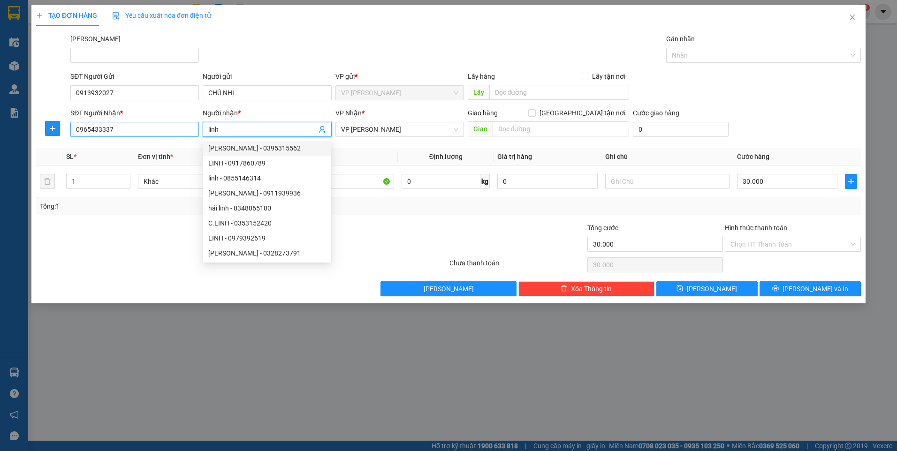
type input "linh"
click at [162, 131] on input "0965433337" at bounding box center [134, 129] width 128 height 15
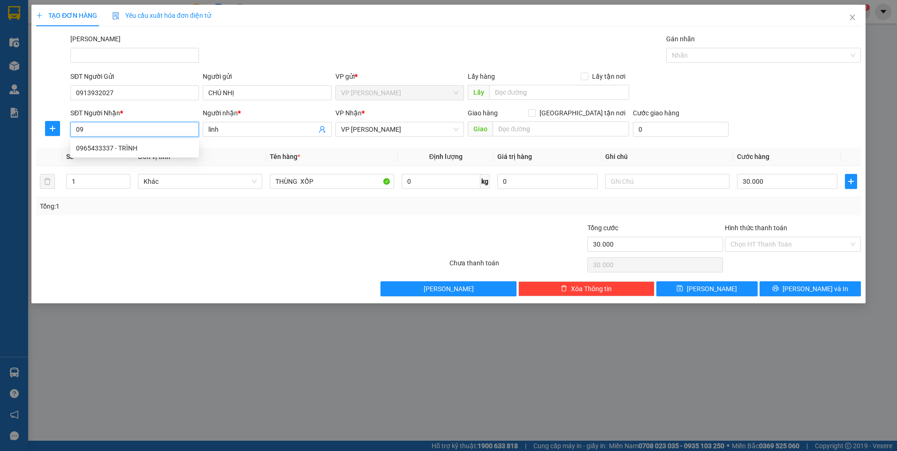
type input "0"
type input "0916769777"
click at [157, 149] on div "0916769777 - LINH" at bounding box center [134, 148] width 117 height 10
type input "LINH"
type input "0916769777"
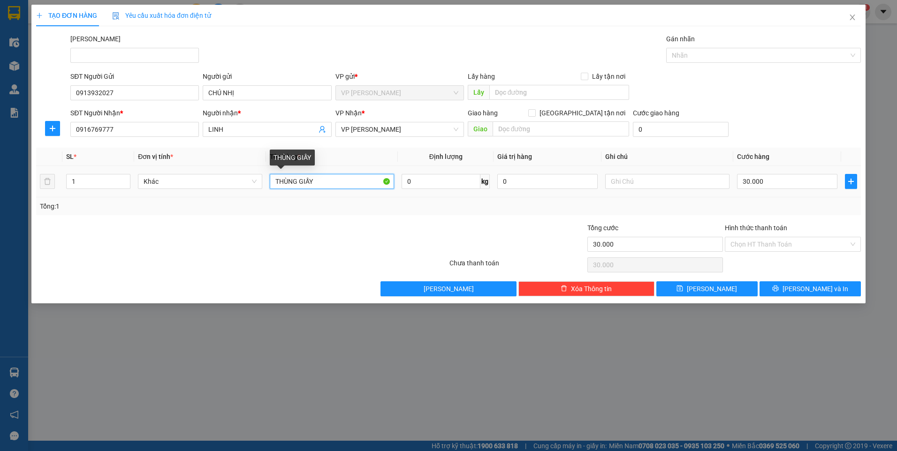
click at [327, 181] on input "THÙNG GIẤY" at bounding box center [332, 181] width 124 height 15
type input "THÙNG XÔP TRẮNG"
click at [852, 17] on icon "close" at bounding box center [851, 18] width 5 height 6
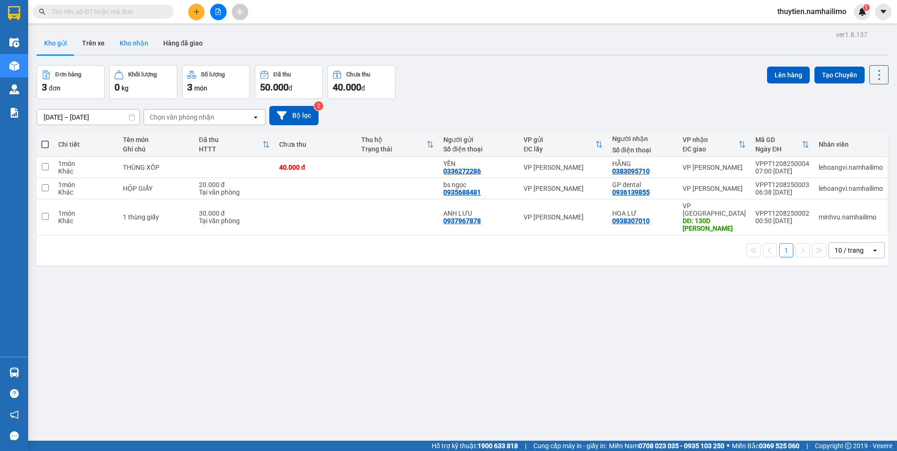
click at [130, 38] on button "Kho nhận" at bounding box center [134, 43] width 44 height 23
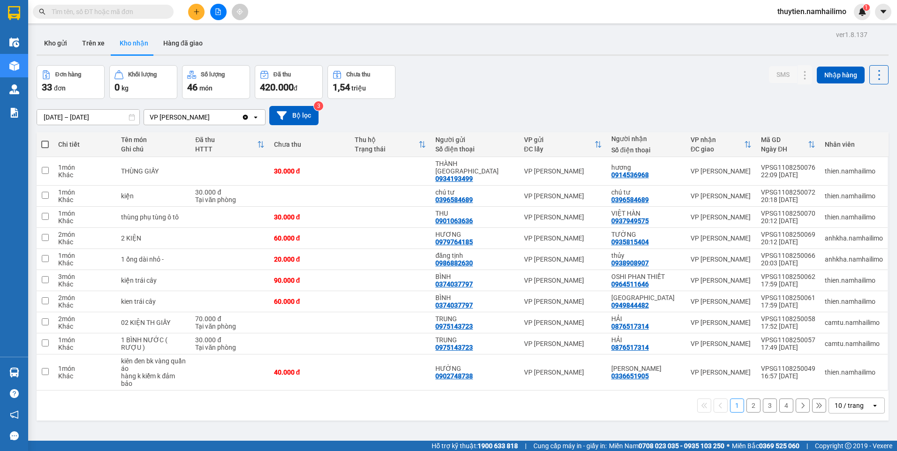
click at [749, 399] on button "2" at bounding box center [753, 406] width 14 height 14
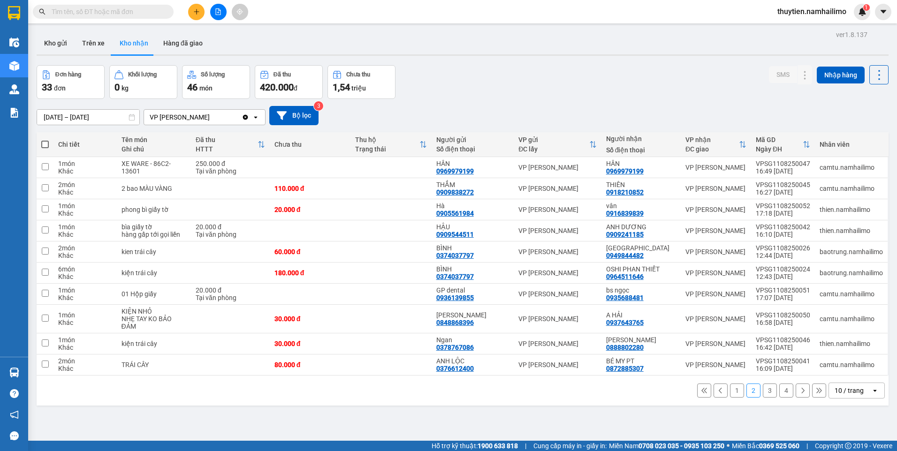
click at [730, 384] on button "1" at bounding box center [737, 391] width 14 height 14
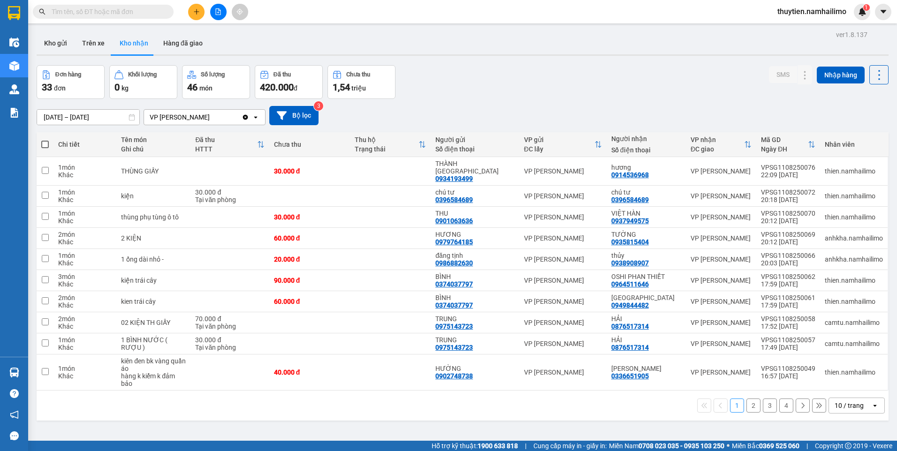
click at [767, 399] on button "3" at bounding box center [769, 406] width 14 height 14
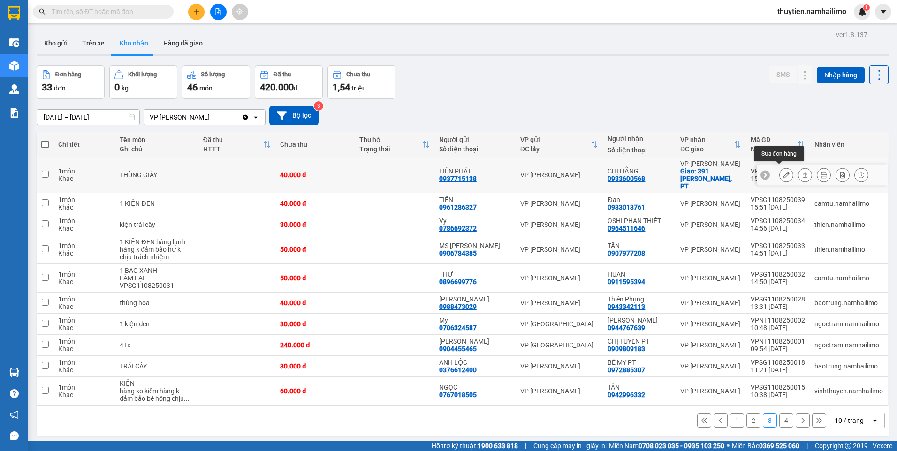
click at [783, 168] on button at bounding box center [785, 175] width 13 height 16
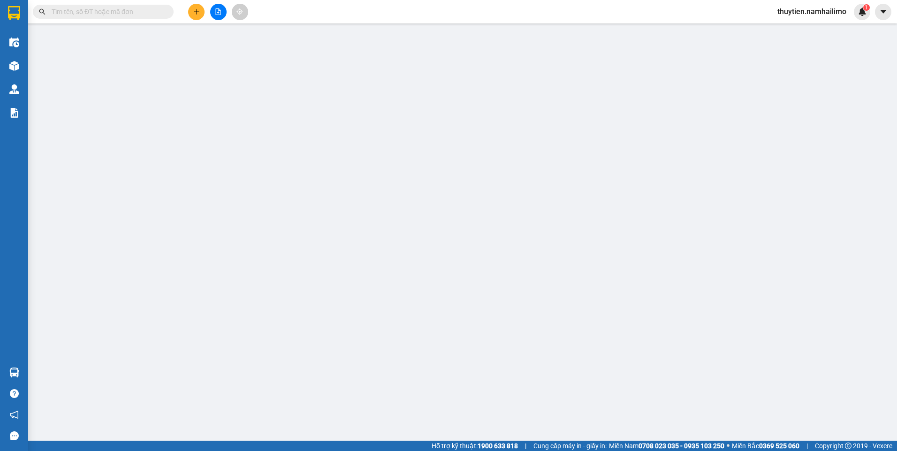
type input "0937715138"
type input "LIÊN PHÁT"
type input "0933600568"
type input "CHỊ HẰNG"
checkbox input "true"
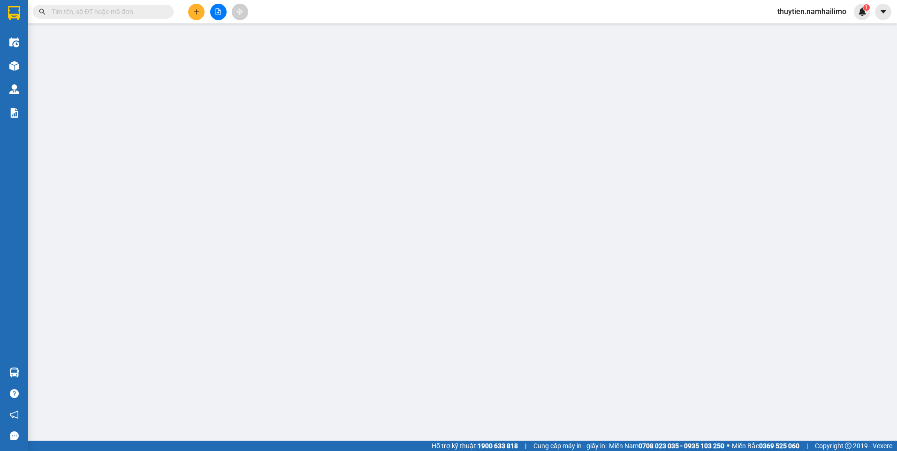
type input "391 TRẦN QUANG DIỆU, PT"
type input "40.000"
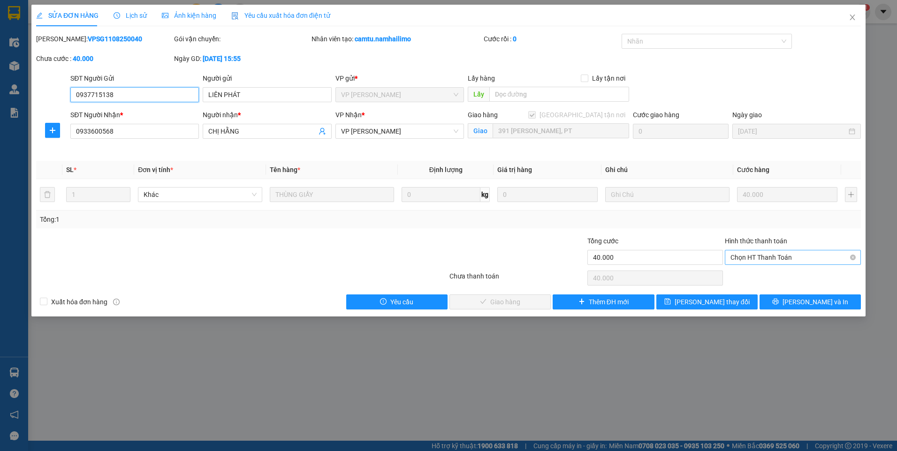
click at [765, 256] on span "Chọn HT Thanh Toán" at bounding box center [792, 257] width 125 height 14
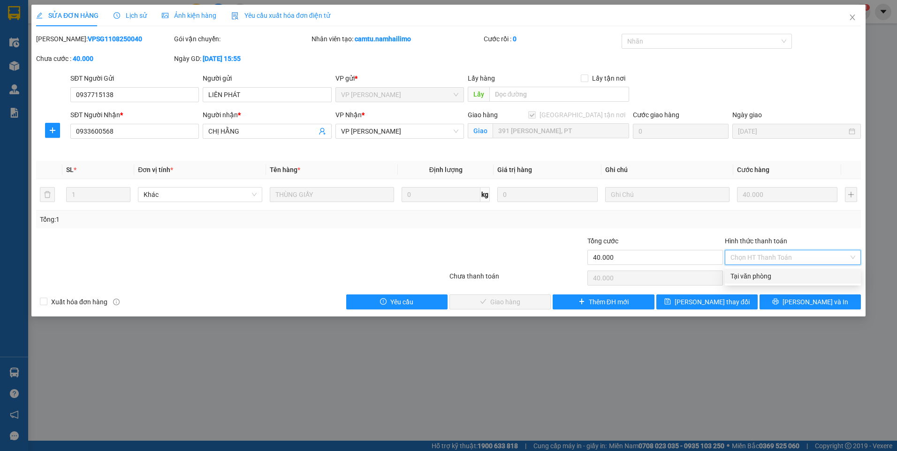
click at [762, 277] on div "Tại văn phòng" at bounding box center [792, 276] width 125 height 10
type input "0"
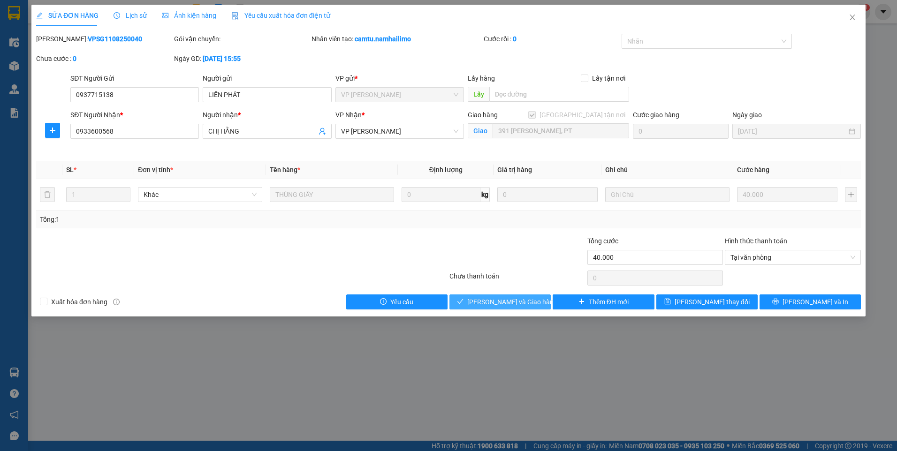
click at [479, 302] on button "Lưu và Giao hàng" at bounding box center [499, 301] width 101 height 15
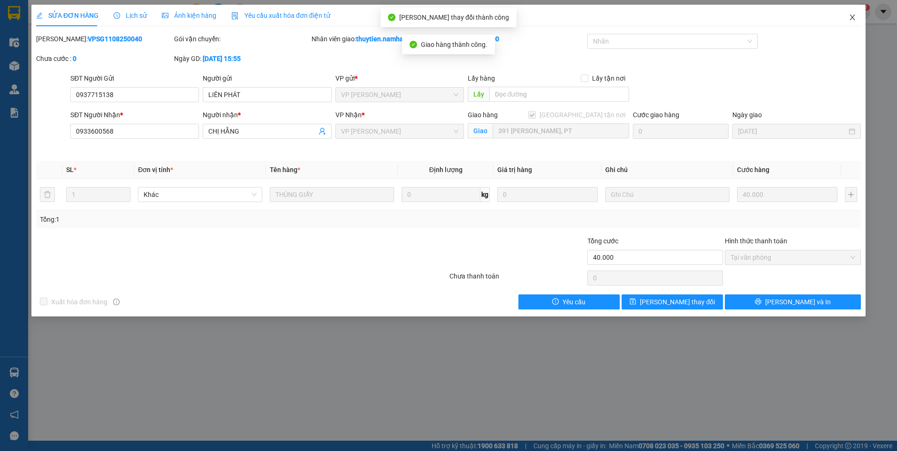
click at [849, 21] on icon "close" at bounding box center [852, 18] width 8 height 8
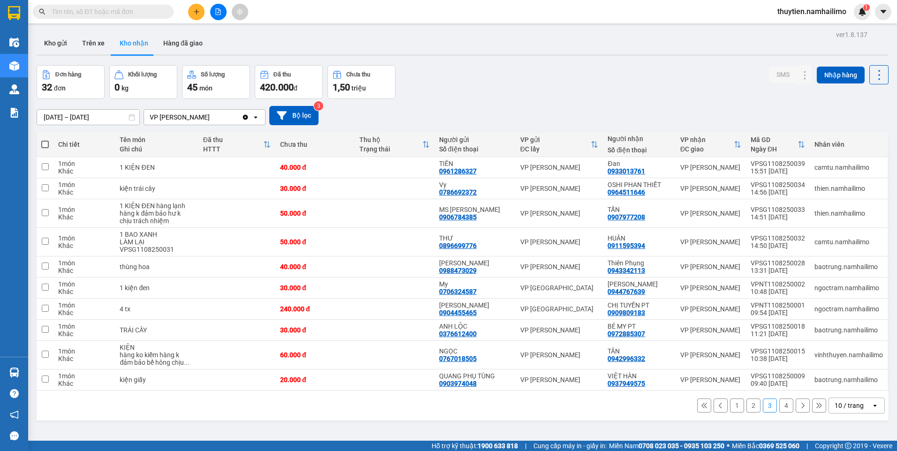
click at [763, 405] on button "3" at bounding box center [769, 406] width 14 height 14
click at [782, 404] on button "4" at bounding box center [786, 406] width 14 height 14
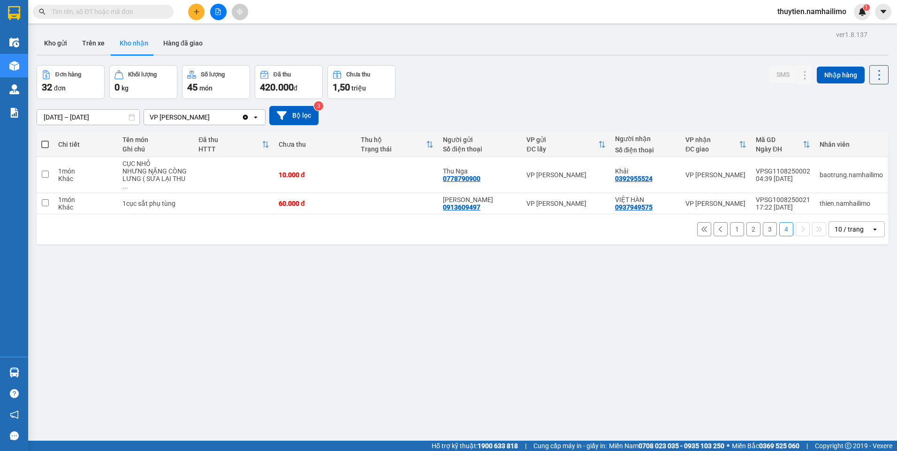
click at [764, 222] on button "3" at bounding box center [769, 229] width 14 height 14
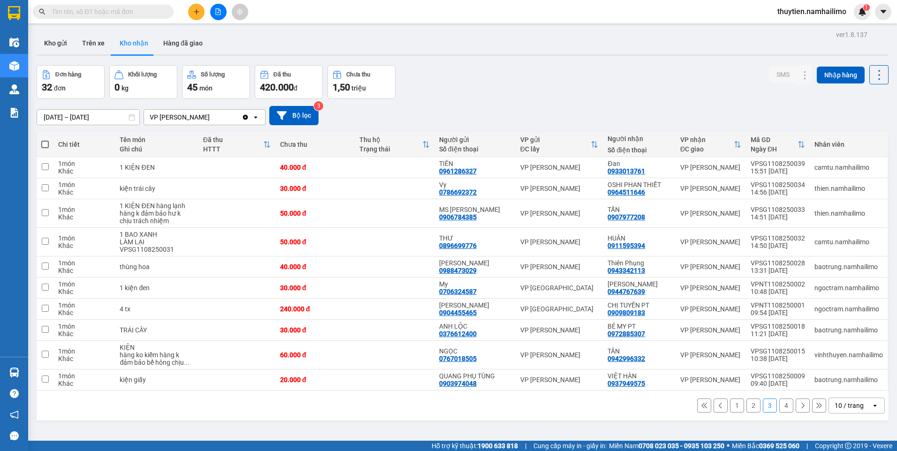
click at [823, 12] on span "thuytien.namhailimo" at bounding box center [811, 12] width 84 height 12
click at [811, 30] on span "Đăng xuất" at bounding box center [815, 29] width 65 height 10
